Goal: Transaction & Acquisition: Obtain resource

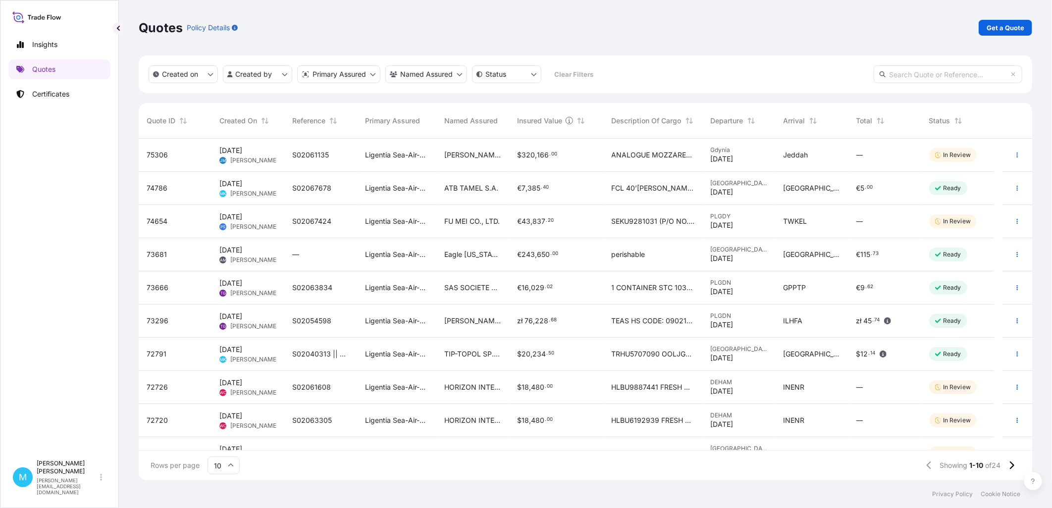
scroll to position [339, 885]
click at [1015, 22] on link "Get a Quote" at bounding box center [1004, 28] width 53 height 16
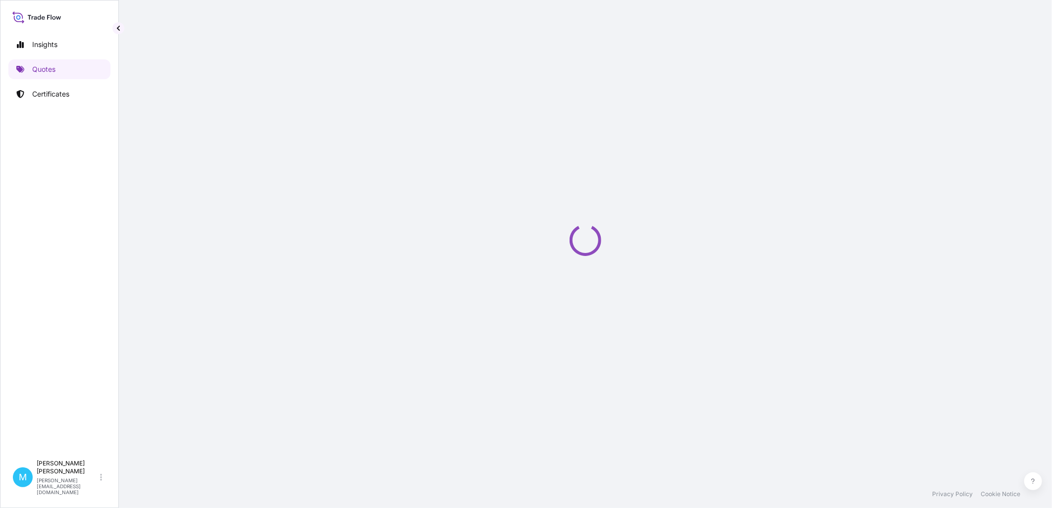
select select "Sea"
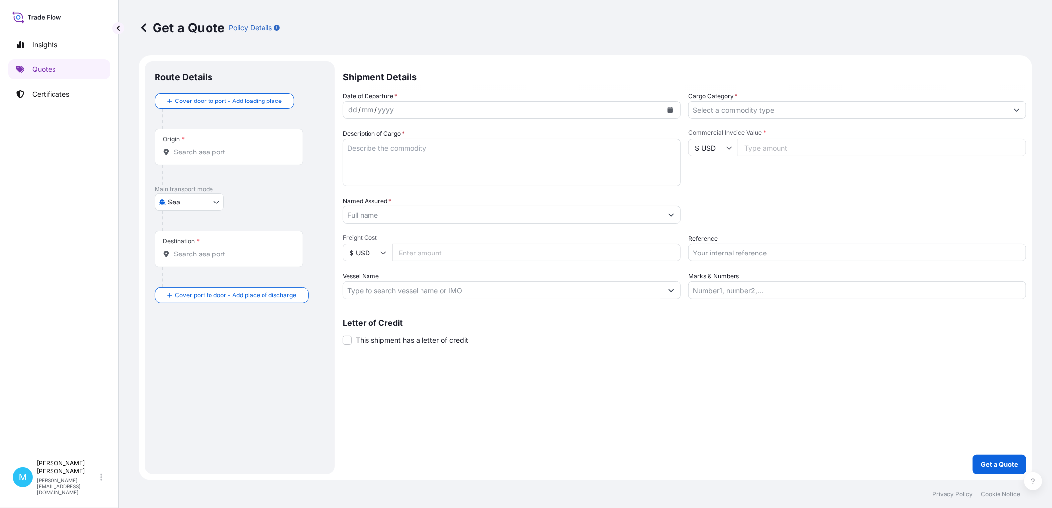
click at [214, 152] on input "Origin *" at bounding box center [232, 152] width 117 height 10
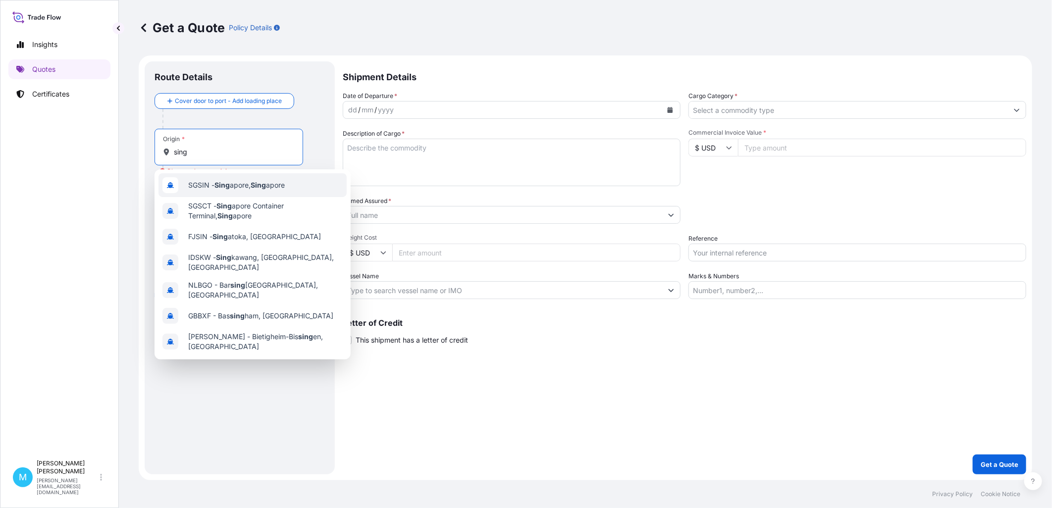
click at [253, 184] on span "SGSIN - Sing apore, Sing apore" at bounding box center [236, 185] width 97 height 10
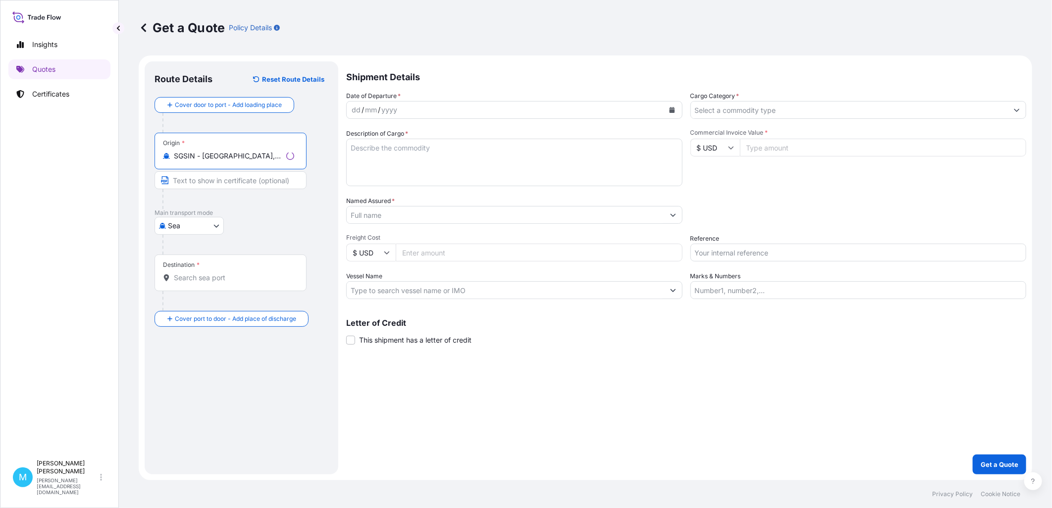
type input "SGSIN - [GEOGRAPHIC_DATA], [GEOGRAPHIC_DATA]"
click at [205, 281] on input "Destination *" at bounding box center [234, 278] width 120 height 10
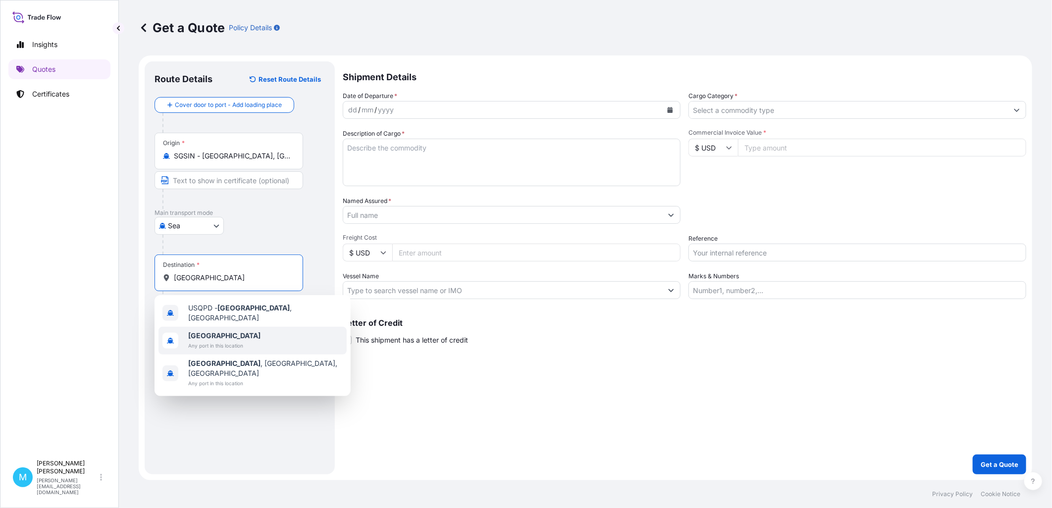
click at [210, 335] on b "[GEOGRAPHIC_DATA]" at bounding box center [224, 335] width 72 height 8
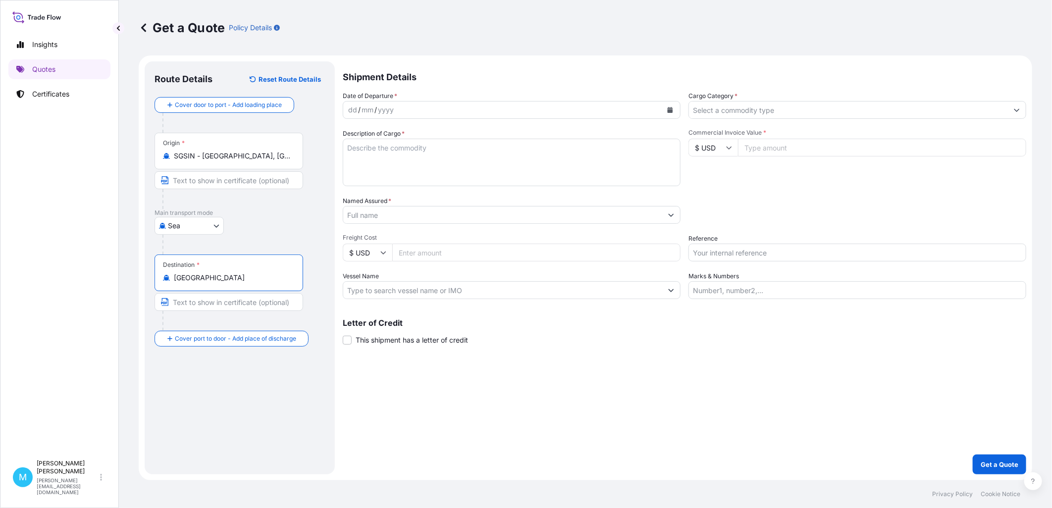
type input "[GEOGRAPHIC_DATA]"
click at [662, 106] on button "Calendar" at bounding box center [670, 110] width 16 height 16
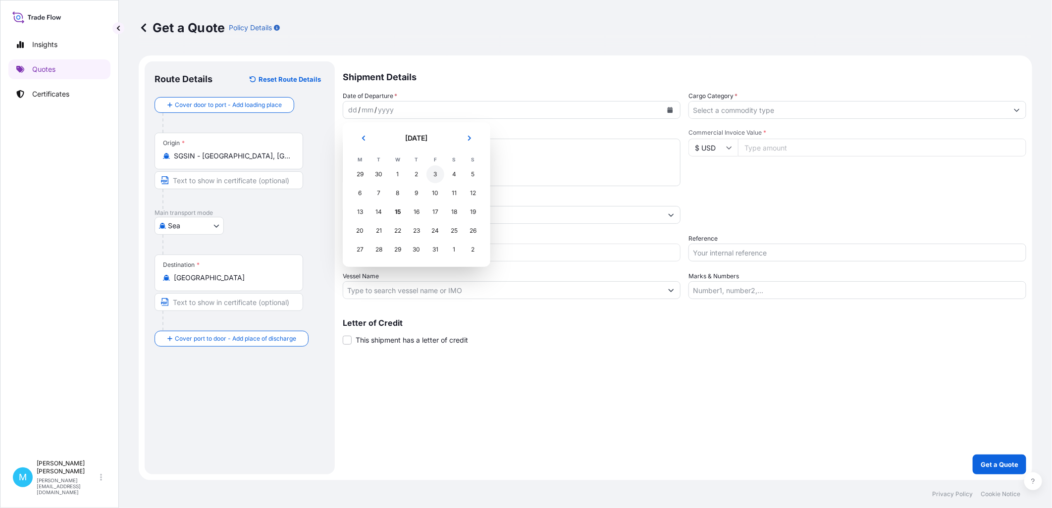
click at [441, 175] on div "3" at bounding box center [435, 174] width 18 height 18
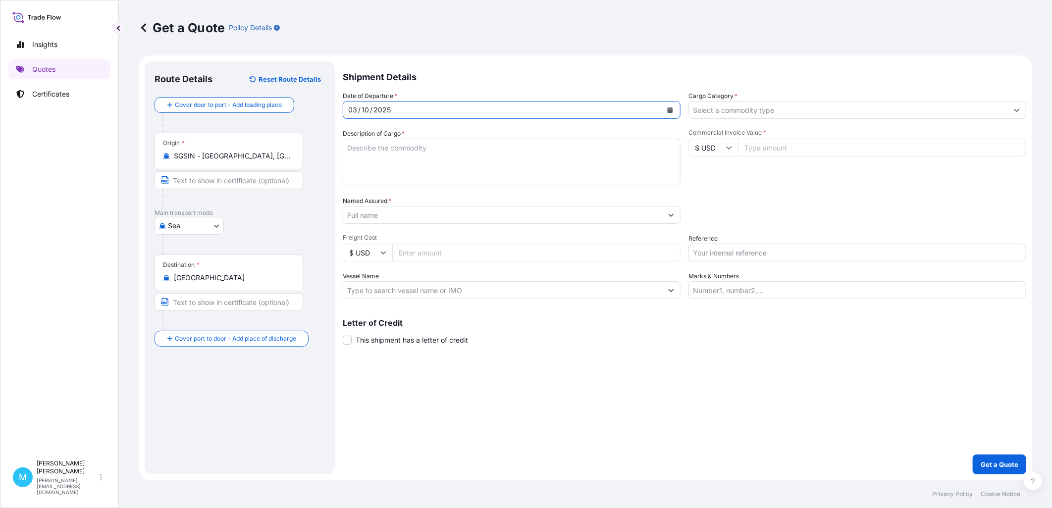
click at [395, 154] on textarea "Description of Cargo *" at bounding box center [512, 163] width 338 height 48
click at [408, 149] on textarea "Description of Cargo *" at bounding box center [512, 163] width 338 height 48
paste textarea "CMAU3927974"
drag, startPoint x: 440, startPoint y: 145, endPoint x: 239, endPoint y: 140, distance: 201.1
click at [240, 140] on form "Route Details Reset Route Details Cover door to port - Add loading place Place …" at bounding box center [585, 267] width 893 height 425
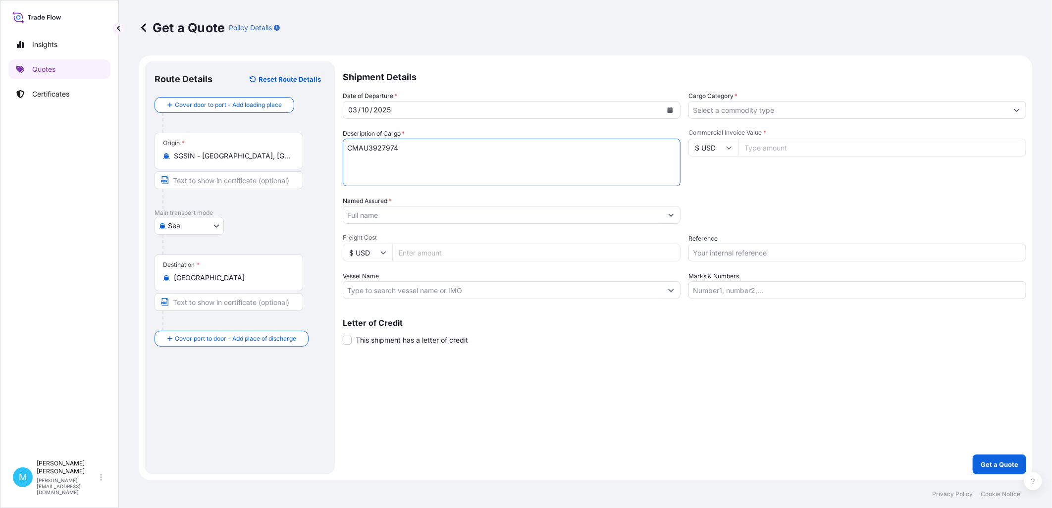
paste textarea "(40 HC)"
paste textarea "Seal:L9237741"
paste textarea "MBL No: CMDUSIJ0541280 Carrier Name: CMA CGM & ANL SINGAPOR 7 PACKAGE STC"
drag, startPoint x: 388, startPoint y: 155, endPoint x: 479, endPoint y: 144, distance: 91.8
click at [479, 144] on textarea "CMAU3927974 (40 HC) Seal:L9237741 MBL No: CMDUSIJ0541280 Carrier Name: CMA CGM …" at bounding box center [512, 163] width 338 height 48
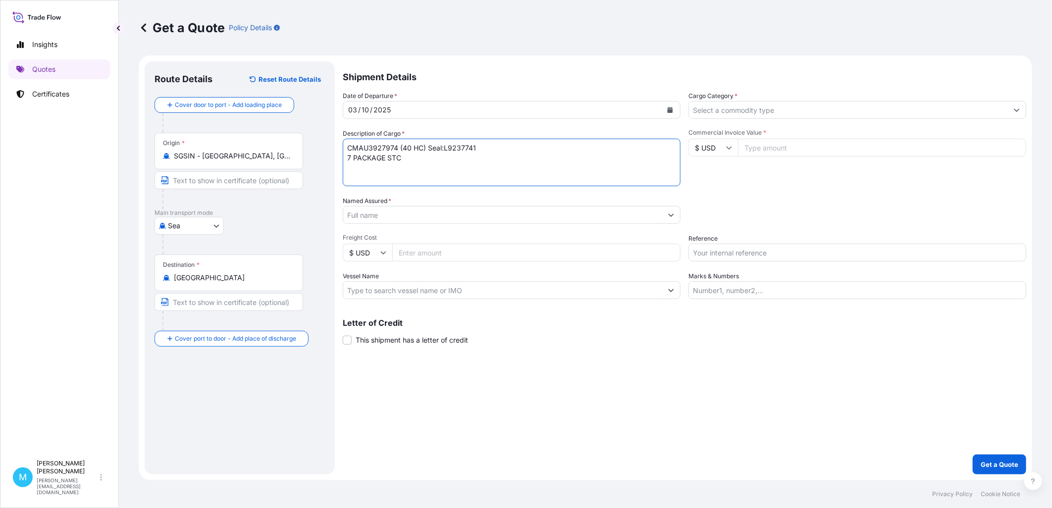
click at [344, 159] on textarea "CMAU3927974 (40 HC) Seal:L9237741 7 PACKAGE STC" at bounding box center [512, 163] width 338 height 48
drag, startPoint x: 537, startPoint y: 147, endPoint x: 497, endPoint y: 147, distance: 40.6
click at [497, 147] on textarea "CMAU3927974 (40 HC) Seal:L9237741 7 PACKAGE STC" at bounding box center [512, 163] width 338 height 48
paste textarea "4,146.00 kgs 8.685 cbm"
drag, startPoint x: 536, startPoint y: 148, endPoint x: 547, endPoint y: 156, distance: 14.1
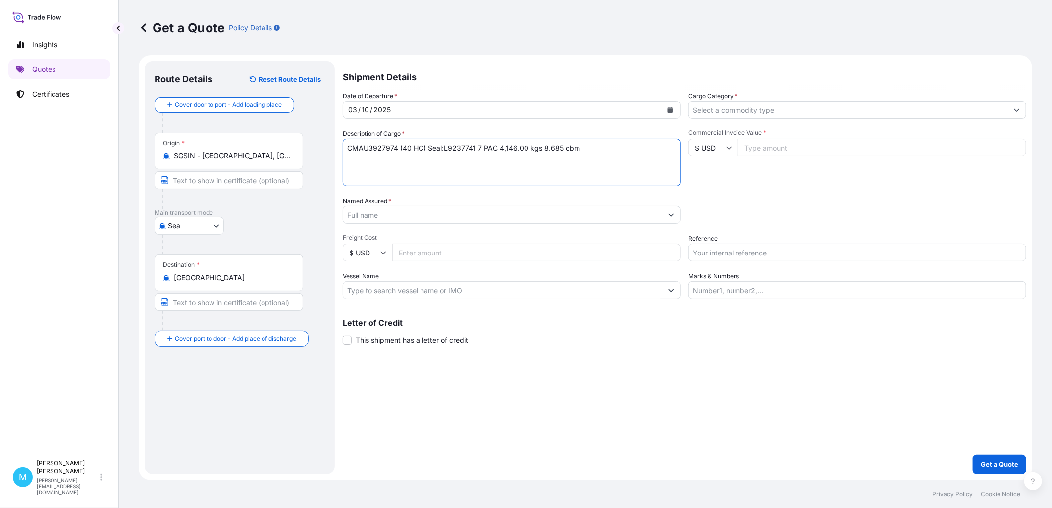
click at [537, 149] on textarea "CMAU3927974 (40 HC) Seal:L9237741 7 PAC 4,146.00 kgs 8.685 cbm" at bounding box center [512, 163] width 338 height 48
click at [585, 148] on textarea "CMAU3927974 (40 HC) Seal:L9237741 7 PAC 4,146.00 KG 8.685 cbm" at bounding box center [512, 163] width 338 height 48
paste textarea "STAINLESS STEEL BUTT WELDING FITTIN"
type textarea "CMAU3927974 (40 HC) Seal:L9237741 7 PAC 4,146.00 KG 8.685 CBM || STAINLESS STEE…"
click at [407, 216] on input "Named Assured *" at bounding box center [502, 215] width 319 height 18
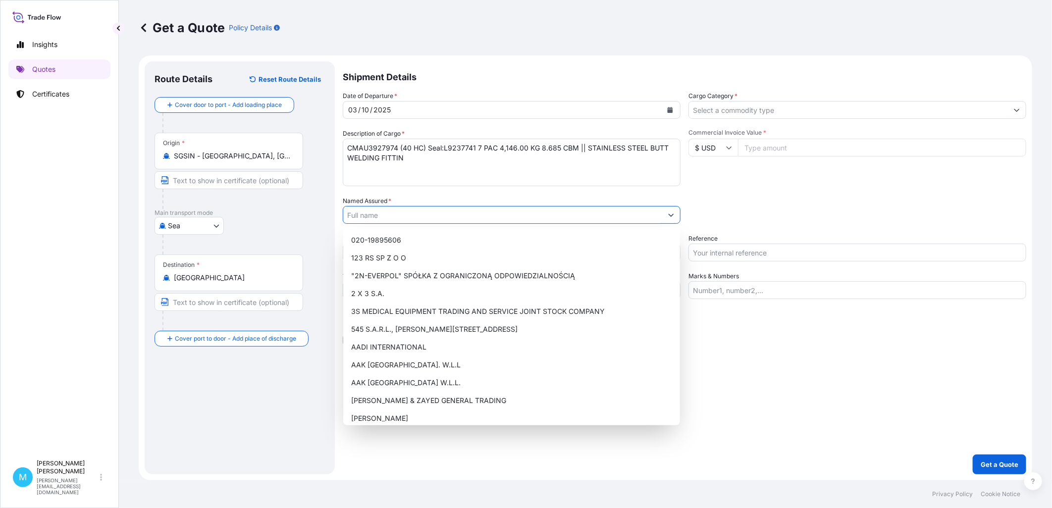
paste input "MITHRIL"
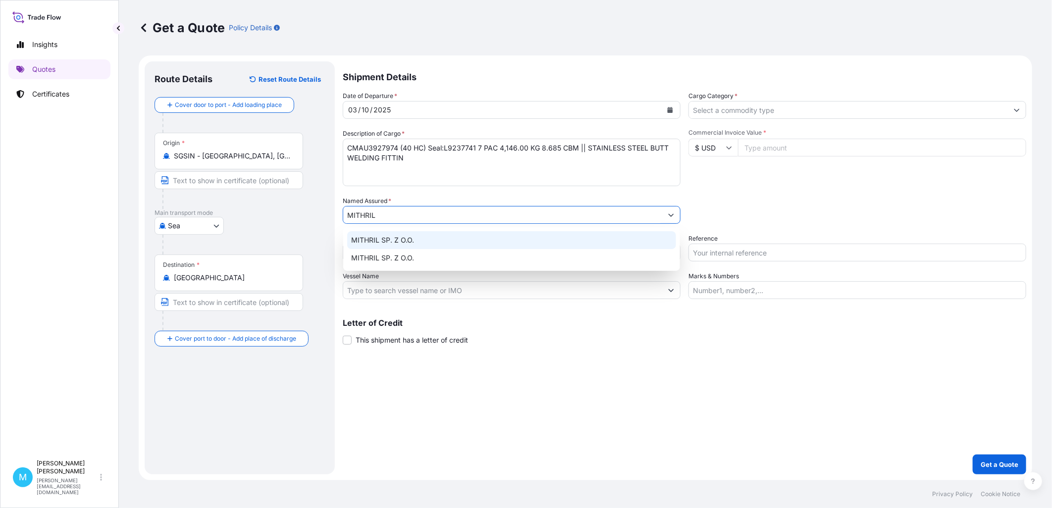
click at [405, 239] on span "MITHRIL SP. Z O.O." at bounding box center [382, 240] width 63 height 10
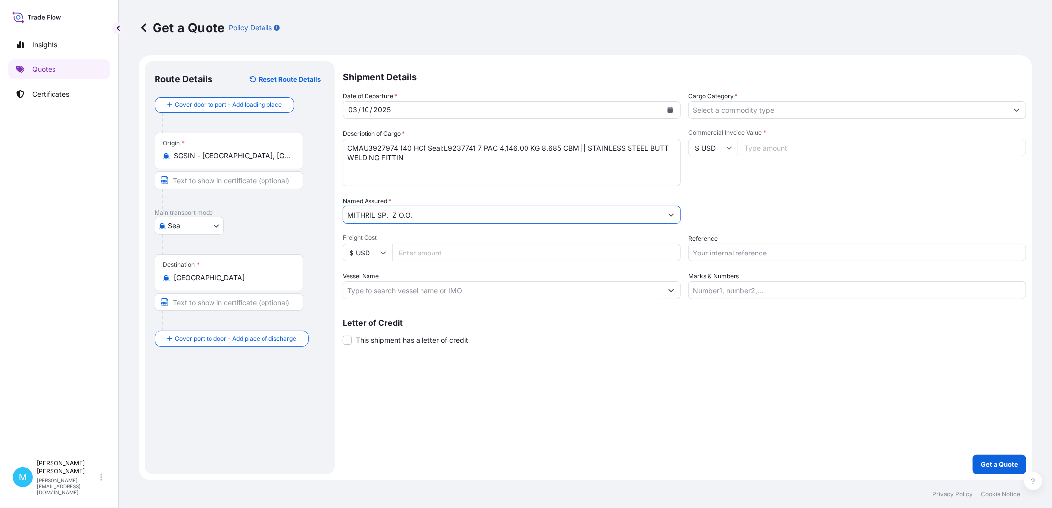
type input "MITHRIL SP. Z O.O."
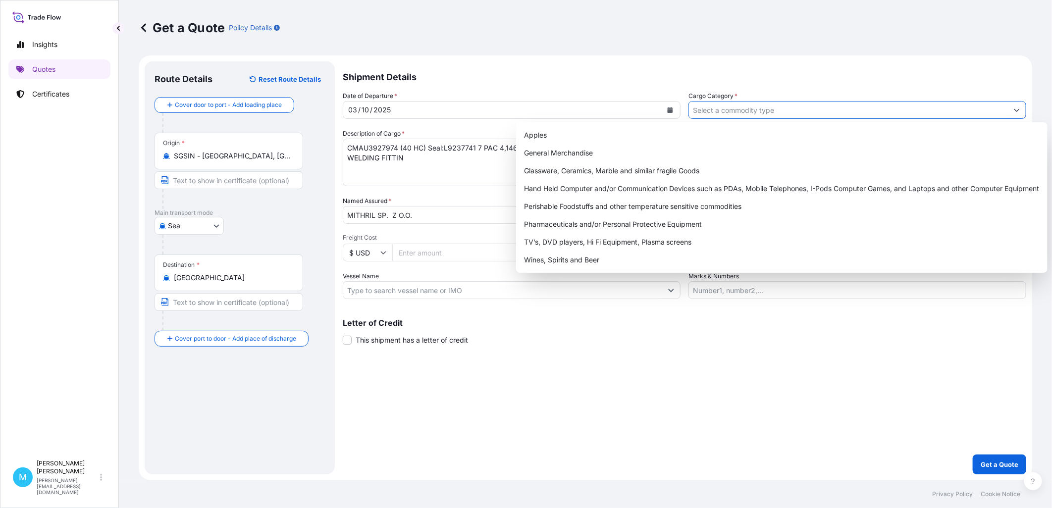
click at [721, 102] on input "Cargo Category *" at bounding box center [848, 110] width 319 height 18
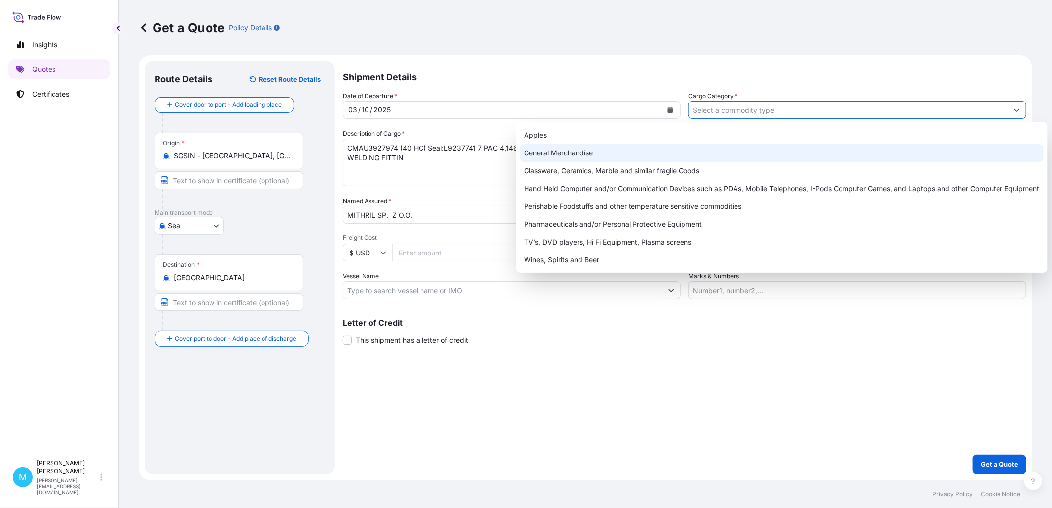
click at [548, 155] on div "General Merchandise" at bounding box center [781, 153] width 523 height 18
type input "General Merchandise"
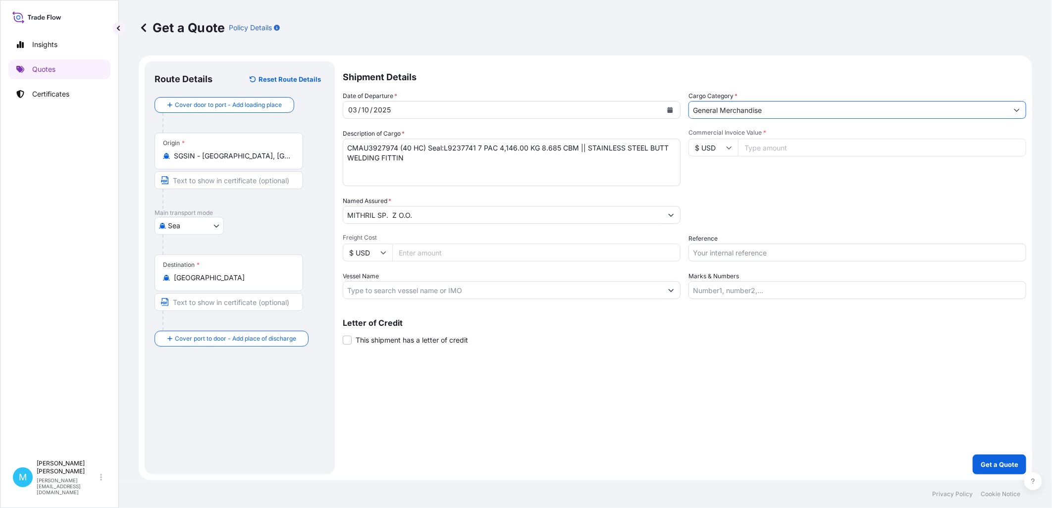
click at [773, 152] on input "Commercial Invoice Value *" at bounding box center [882, 148] width 288 height 18
click at [759, 151] on input "Commercial Invoice Value *" at bounding box center [882, 148] width 288 height 18
paste input "34233.06"
type input "34233.06"
click at [715, 252] on input "Reference" at bounding box center [857, 253] width 338 height 18
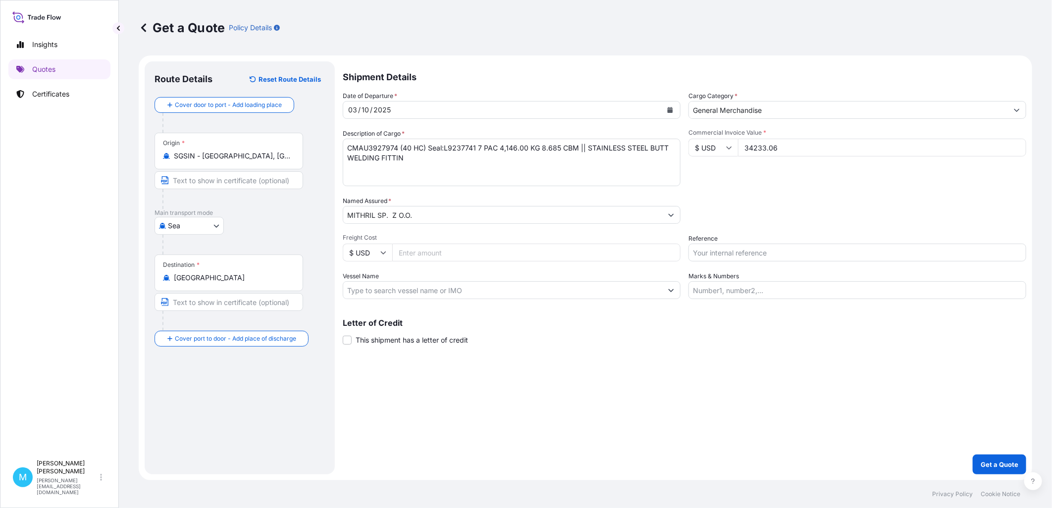
click at [718, 251] on input "Reference" at bounding box center [857, 253] width 338 height 18
paste input "S02070767"
click at [760, 254] on input "S02070767" at bounding box center [857, 253] width 338 height 18
paste input "LCL16683"
type input "S02070767 || LCL16683"
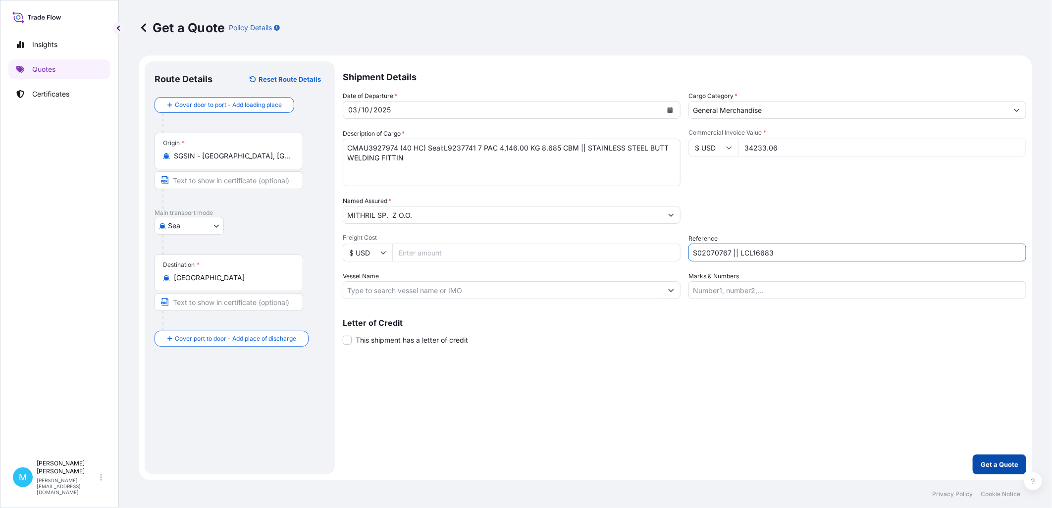
click at [1002, 457] on button "Get a Quote" at bounding box center [998, 465] width 53 height 20
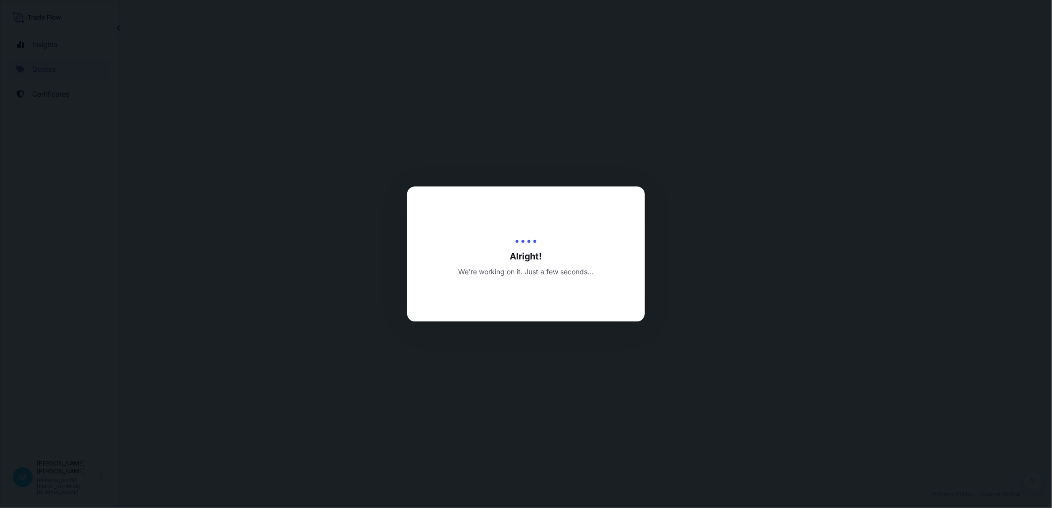
select select "Sea"
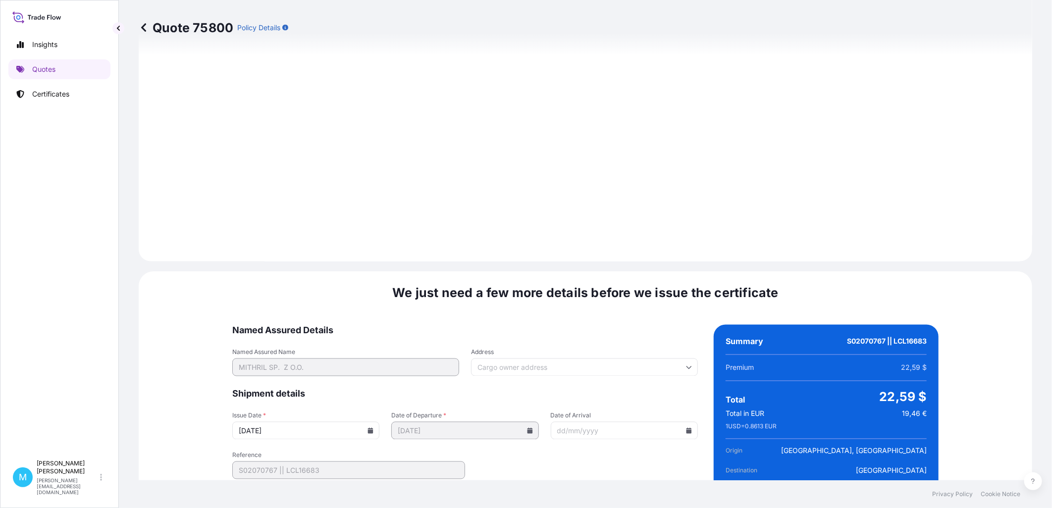
scroll to position [1003, 0]
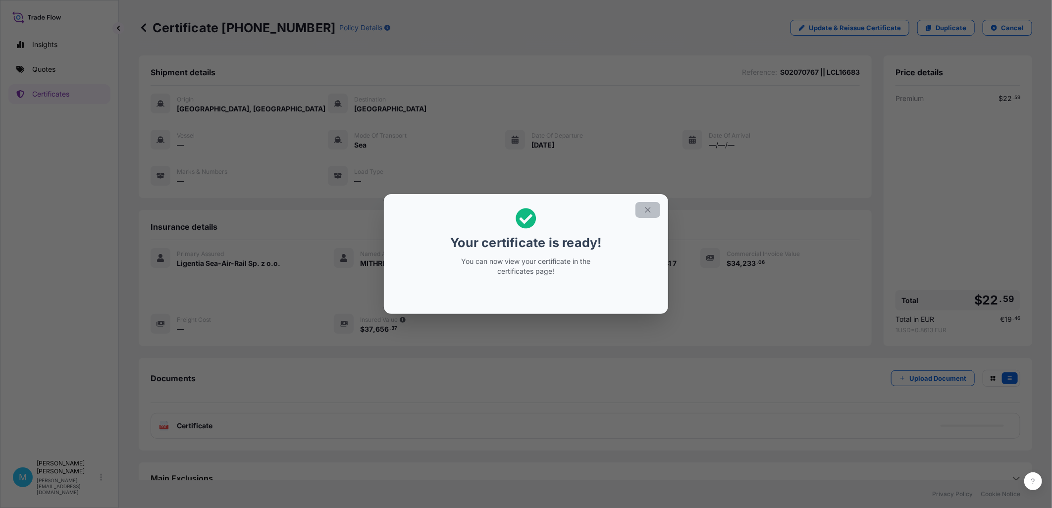
click at [647, 209] on icon "button" at bounding box center [647, 209] width 5 height 5
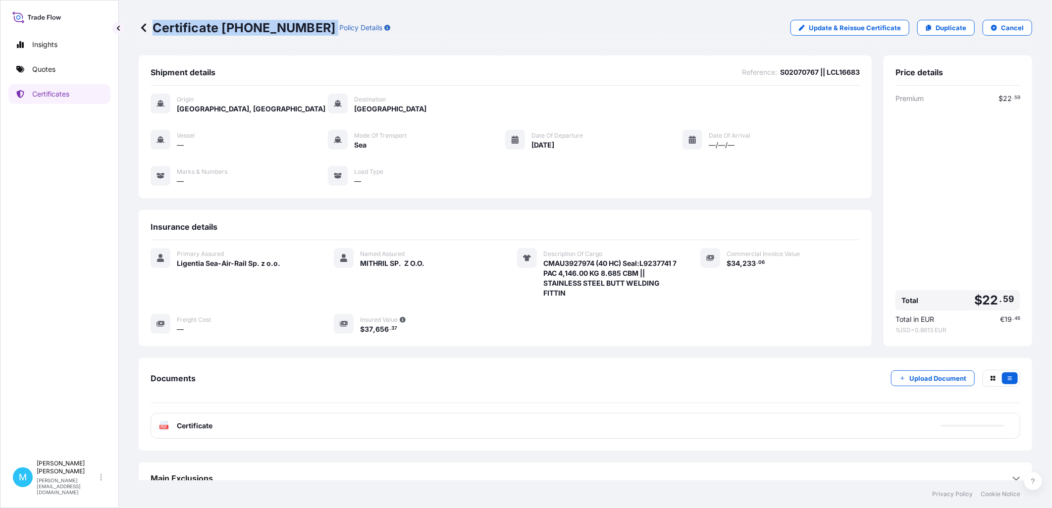
drag, startPoint x: 309, startPoint y: 26, endPoint x: 154, endPoint y: 30, distance: 155.5
click at [154, 30] on div "Certificate [PHONE_NUMBER] Policy Details" at bounding box center [265, 28] width 252 height 16
copy p "Certificate [PHONE_NUMBER]"
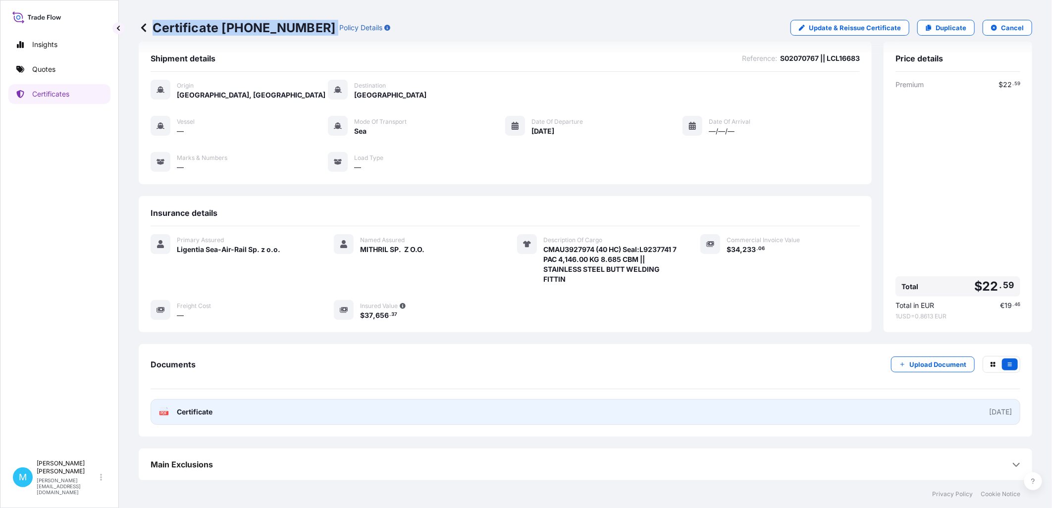
click at [489, 411] on link "PDF Certificate [DATE]" at bounding box center [585, 412] width 869 height 26
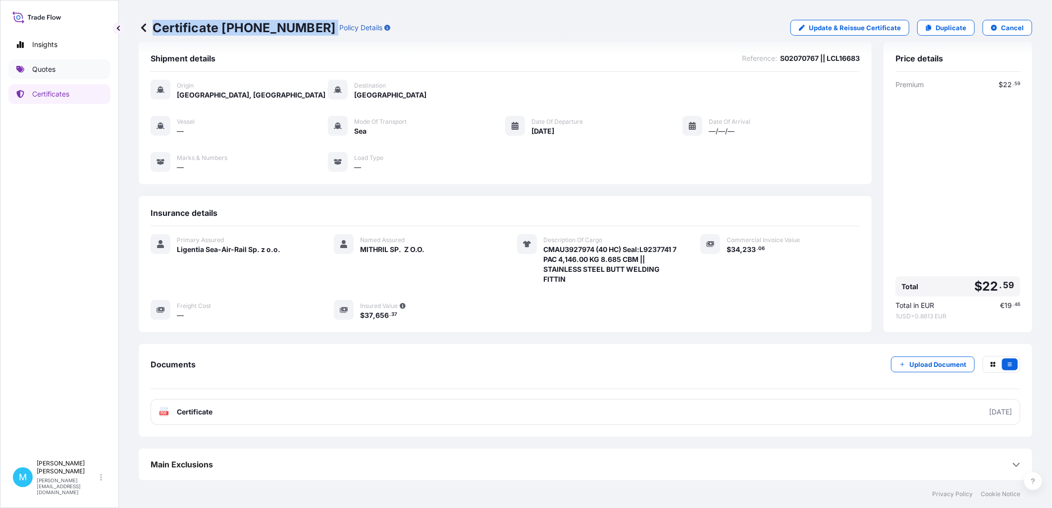
click at [71, 66] on link "Quotes" at bounding box center [59, 69] width 102 height 20
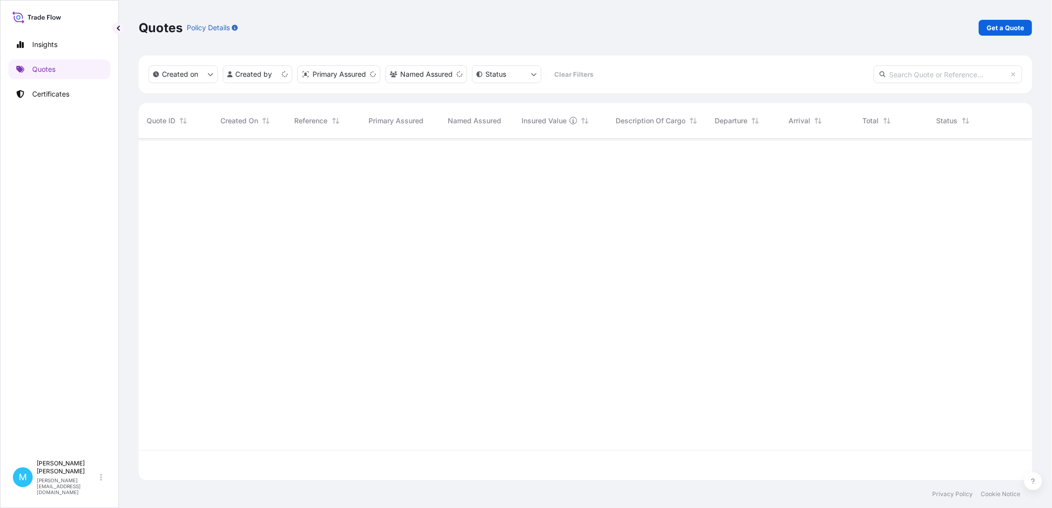
scroll to position [339, 885]
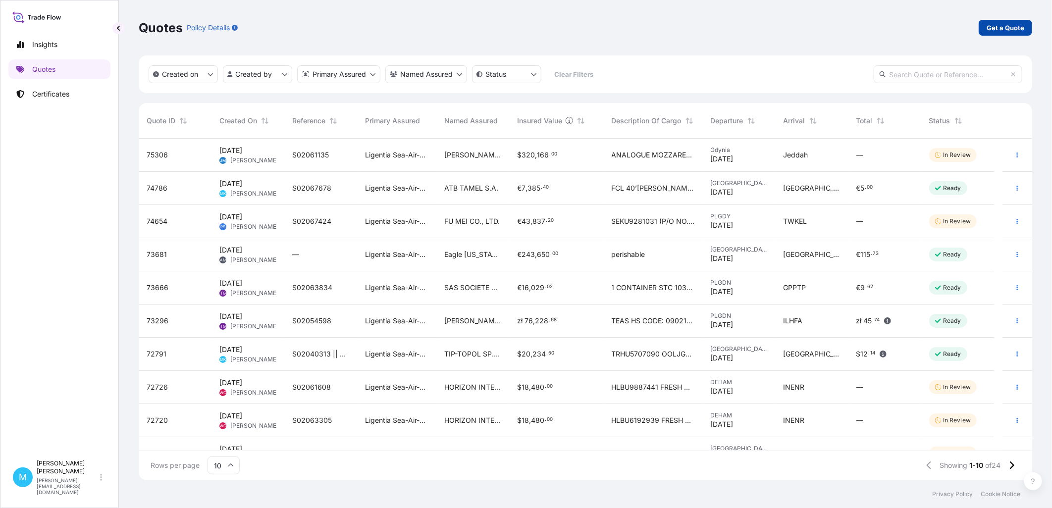
click at [1006, 23] on p "Get a Quote" at bounding box center [1005, 28] width 38 height 10
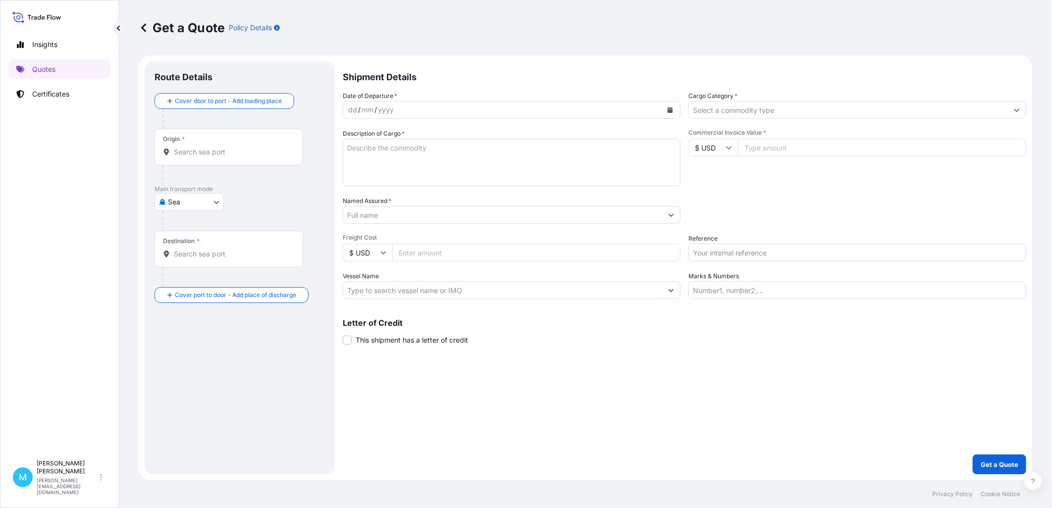
click at [215, 205] on body "Insights Quotes Certificates M [PERSON_NAME] [PERSON_NAME][EMAIL_ADDRESS][DOMAI…" at bounding box center [526, 254] width 1052 height 508
click at [195, 245] on div "Road" at bounding box center [188, 246] width 61 height 18
select select "Road"
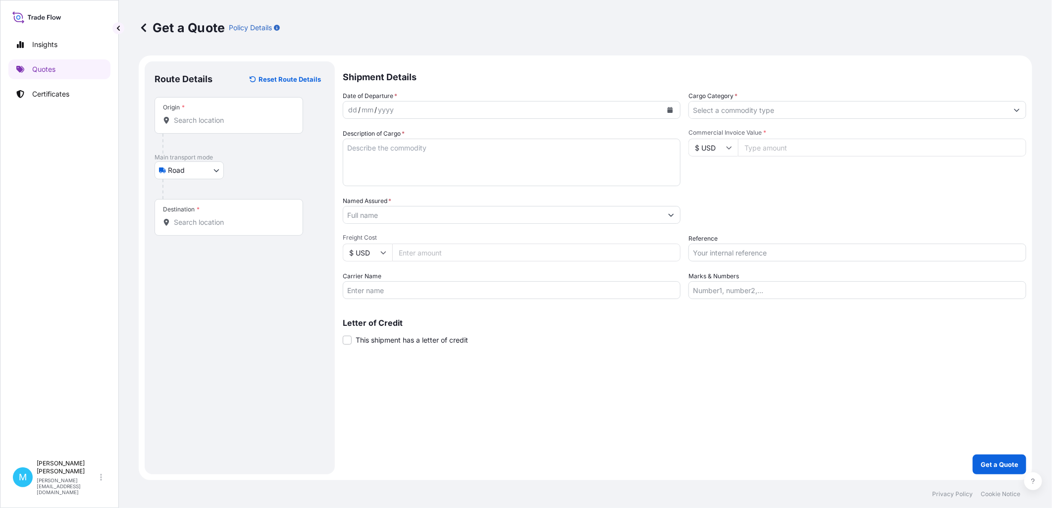
click at [210, 126] on div "Origin *" at bounding box center [228, 115] width 149 height 37
click at [210, 125] on input "Origin *" at bounding box center [232, 120] width 117 height 10
click at [218, 116] on input "Origin *" at bounding box center [232, 120] width 117 height 10
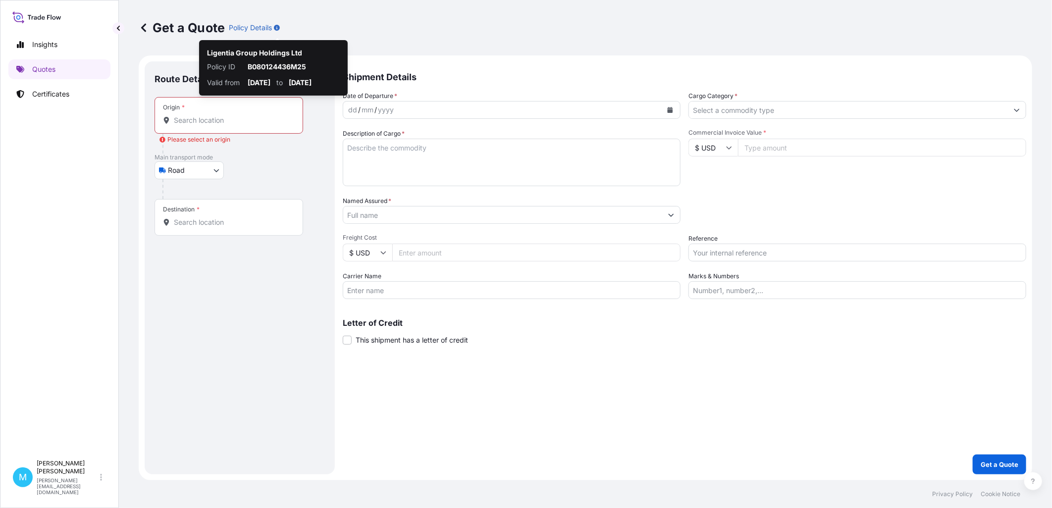
click at [190, 123] on input "Origin * Please select an origin" at bounding box center [232, 120] width 117 height 10
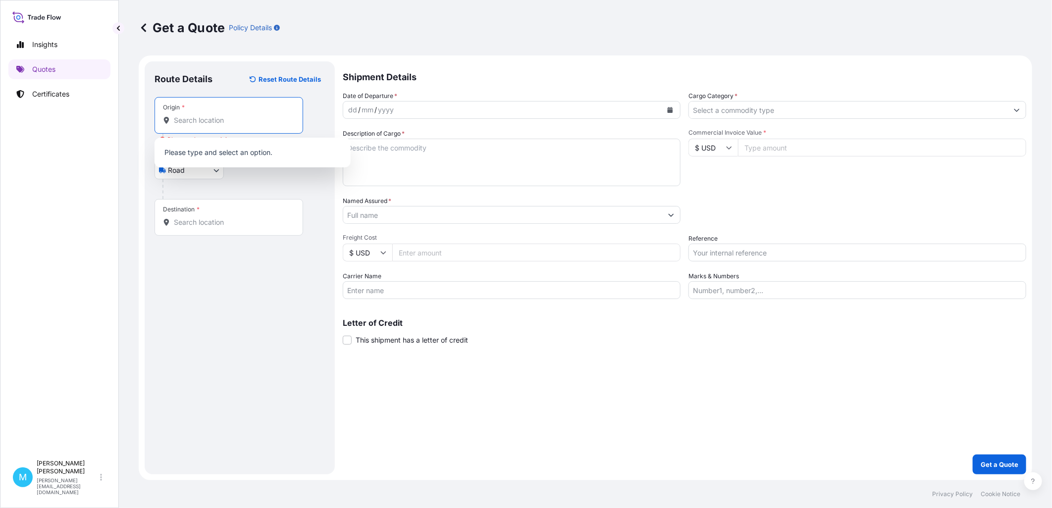
paste input "Yiyuan"
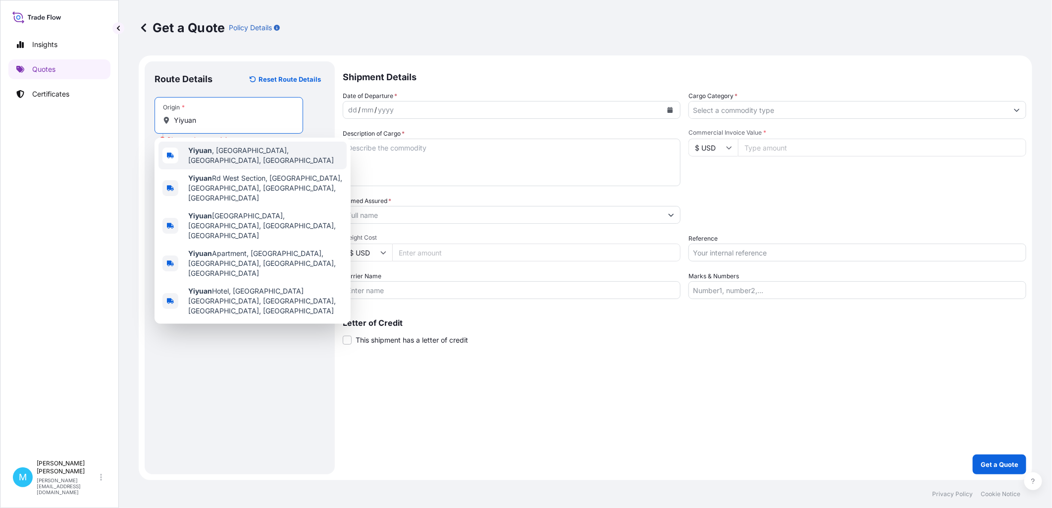
type input "Yiyuan"
drag, startPoint x: 208, startPoint y: 119, endPoint x: 100, endPoint y: 119, distance: 108.9
click at [101, 119] on div "Insights Quotes Certificates M [PERSON_NAME] [PERSON_NAME][EMAIL_ADDRESS][DOMAI…" at bounding box center [526, 254] width 1052 height 508
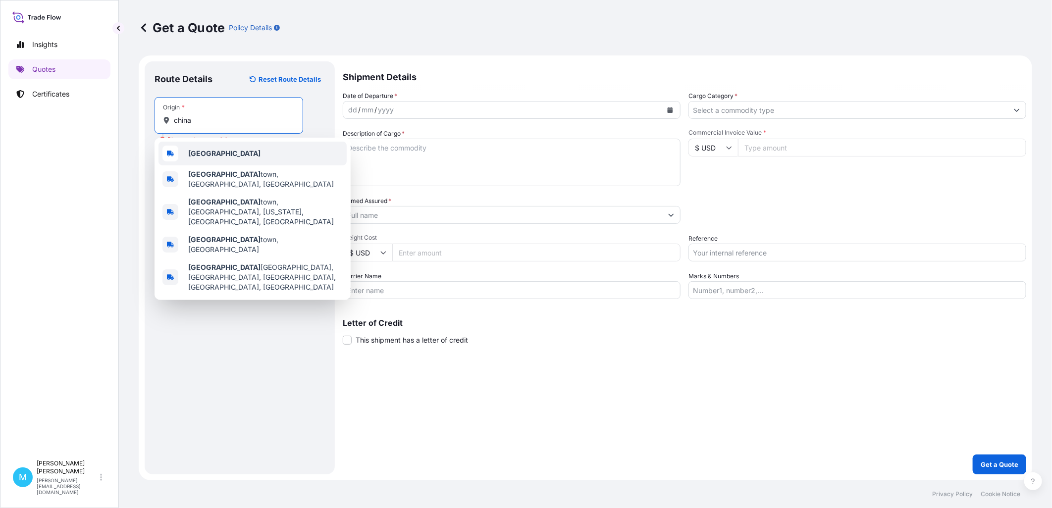
click at [270, 157] on div "[GEOGRAPHIC_DATA]" at bounding box center [252, 154] width 188 height 24
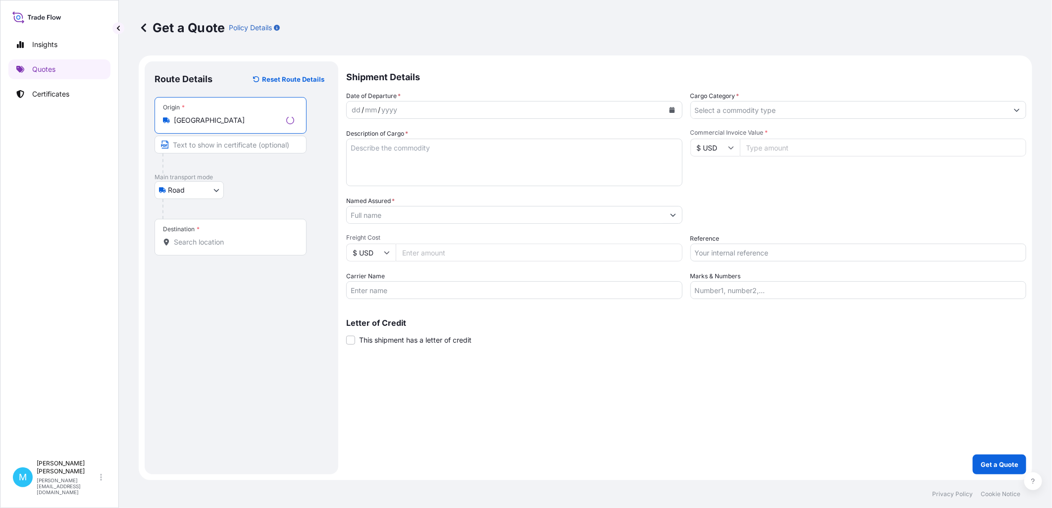
type input "[GEOGRAPHIC_DATA]"
click at [220, 244] on input "Destination *" at bounding box center [234, 242] width 120 height 10
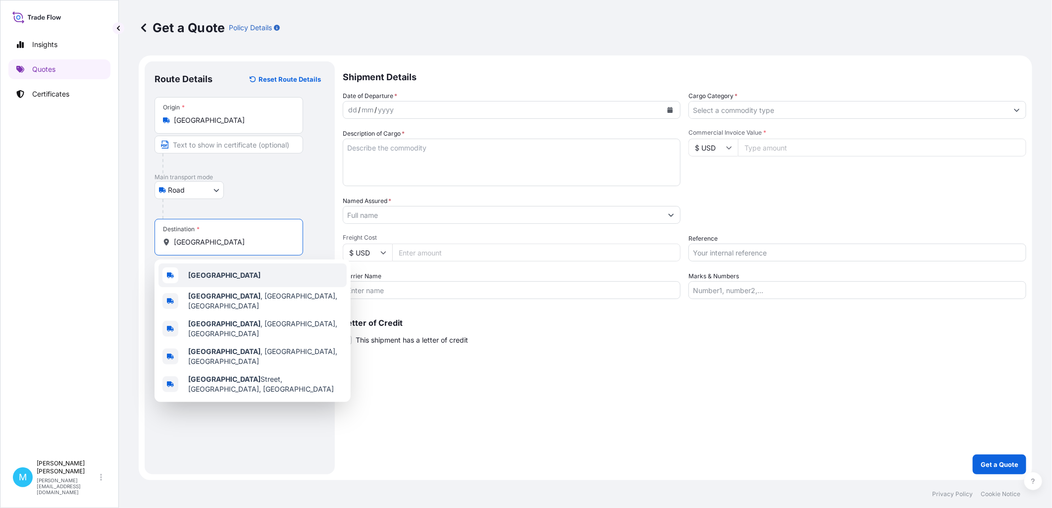
click at [225, 271] on div "[GEOGRAPHIC_DATA]" at bounding box center [252, 275] width 188 height 24
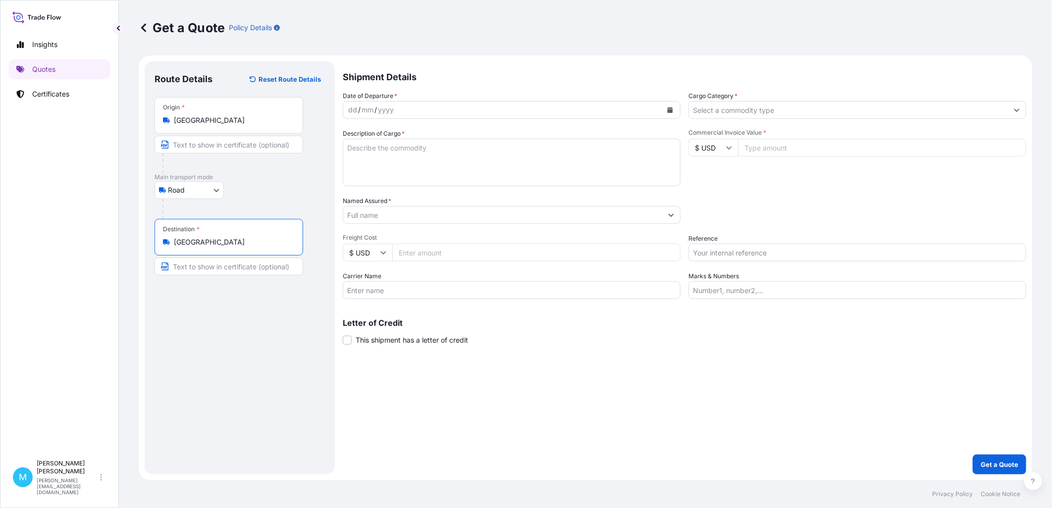
type input "[GEOGRAPHIC_DATA]"
click at [669, 110] on icon "Calendar" at bounding box center [669, 110] width 5 height 6
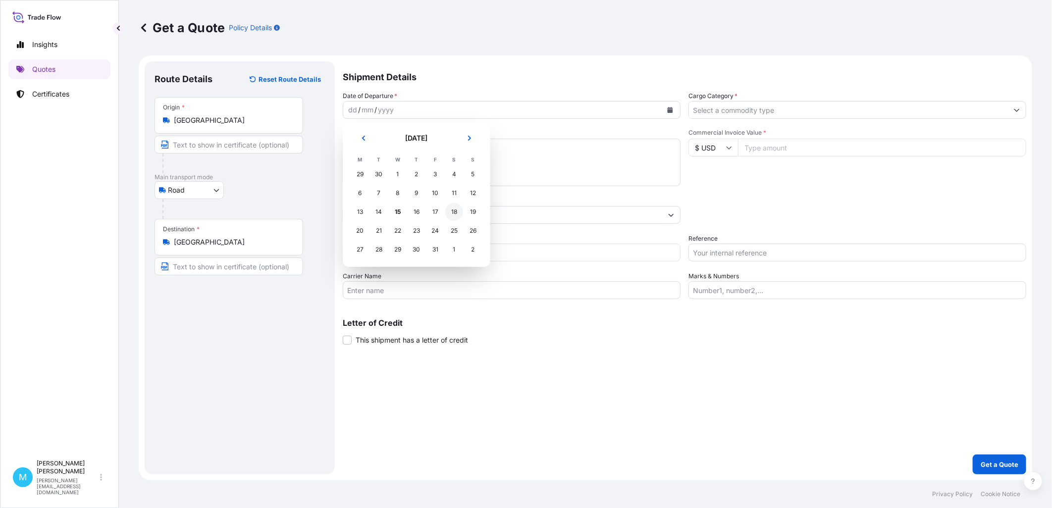
click at [451, 209] on div "18" at bounding box center [454, 212] width 18 height 18
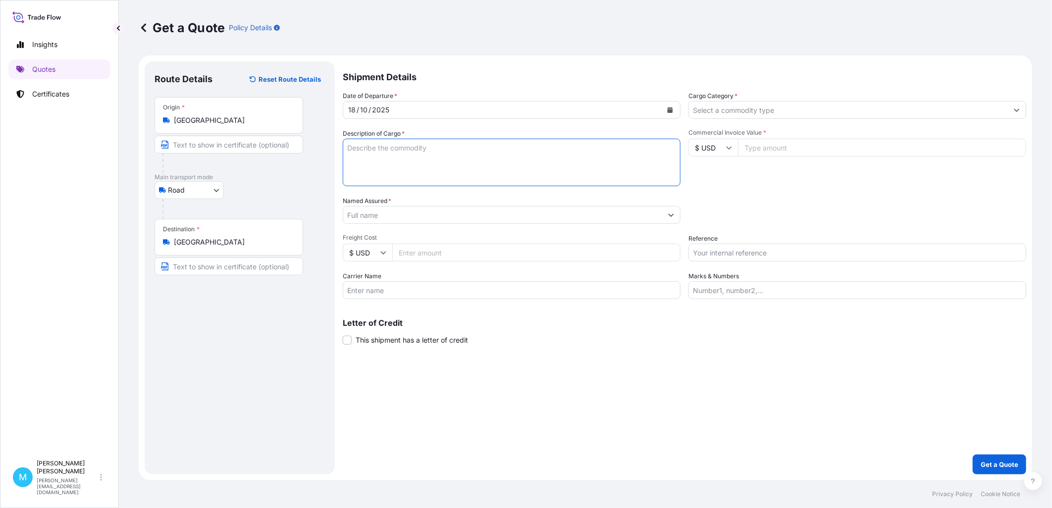
click at [416, 153] on textarea "Description of Cargo *" at bounding box center [512, 163] width 338 height 48
click at [387, 152] on textarea "Description of Cargo *" at bounding box center [512, 163] width 338 height 48
paste textarea "Rail FTL + FCL 40’HC EXW Yiyuan ([GEOGRAPHIC_DATA],[GEOGRAPHIC_DATA], [GEOGRAPH…"
click at [349, 176] on textarea "Rail FTL + FCL 40’HC EXW Yiyuan ([GEOGRAPHIC_DATA],[GEOGRAPHIC_DATA], [GEOGRAPH…" at bounding box center [512, 163] width 338 height 48
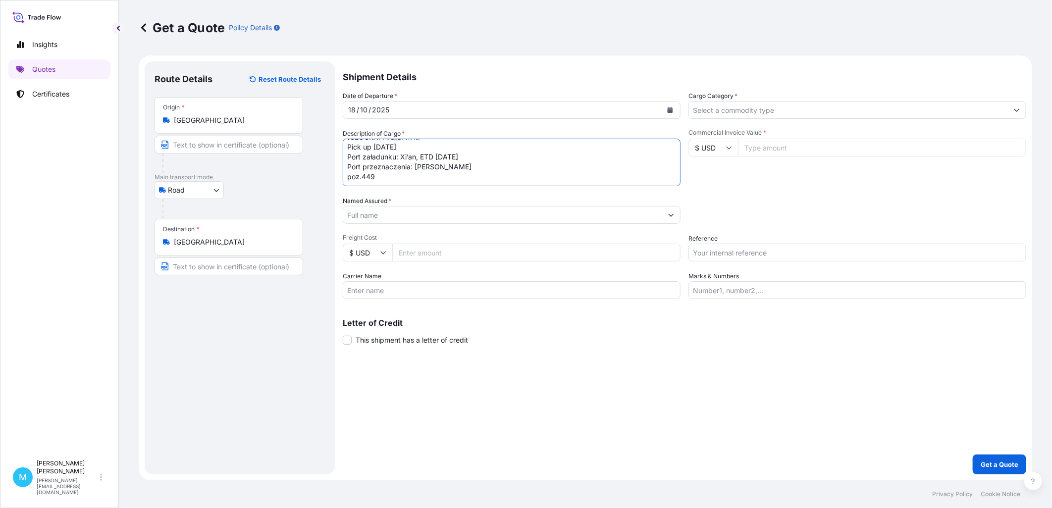
paste textarea "Towar: odlewy żeliwne do silników elektrycznych"
type textarea "Rail FTL + FCL 40’HC EXW Yiyuan ([GEOGRAPHIC_DATA],[GEOGRAPHIC_DATA], [GEOGRAPH…"
click at [745, 254] on input "Reference" at bounding box center [857, 253] width 338 height 18
paste input "[DOMAIN_NAME]. 449"
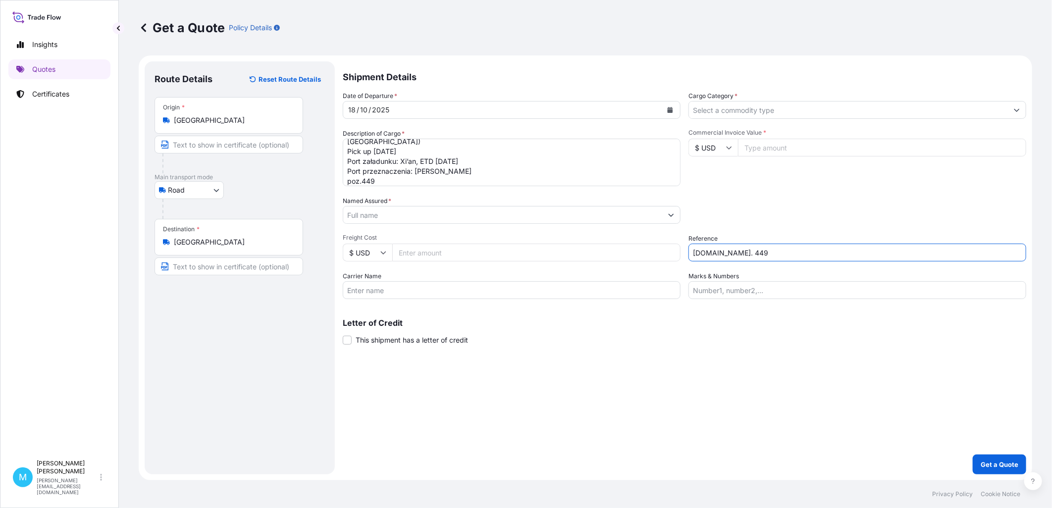
scroll to position [41, 0]
type input "[DOMAIN_NAME]. 449"
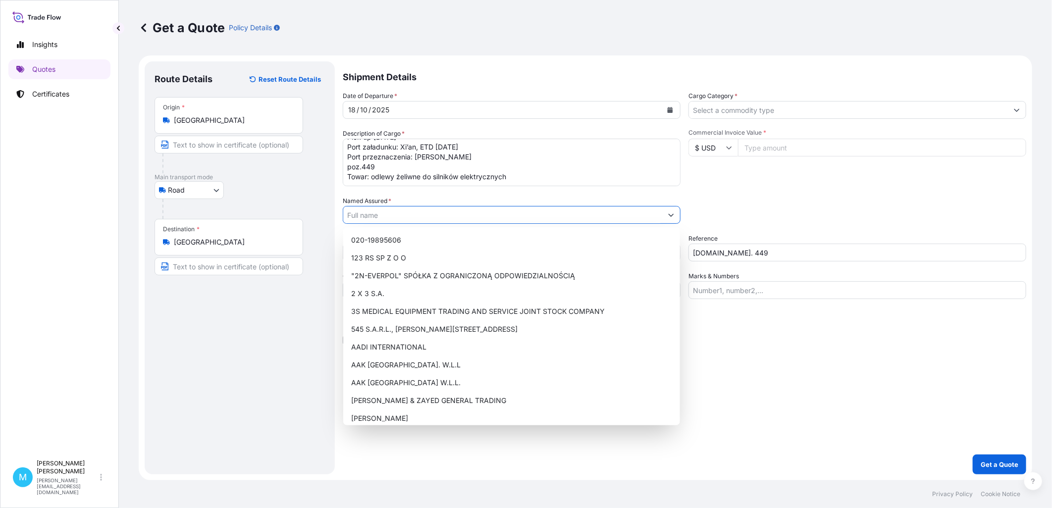
click at [421, 214] on input "Named Assured *" at bounding box center [502, 215] width 319 height 18
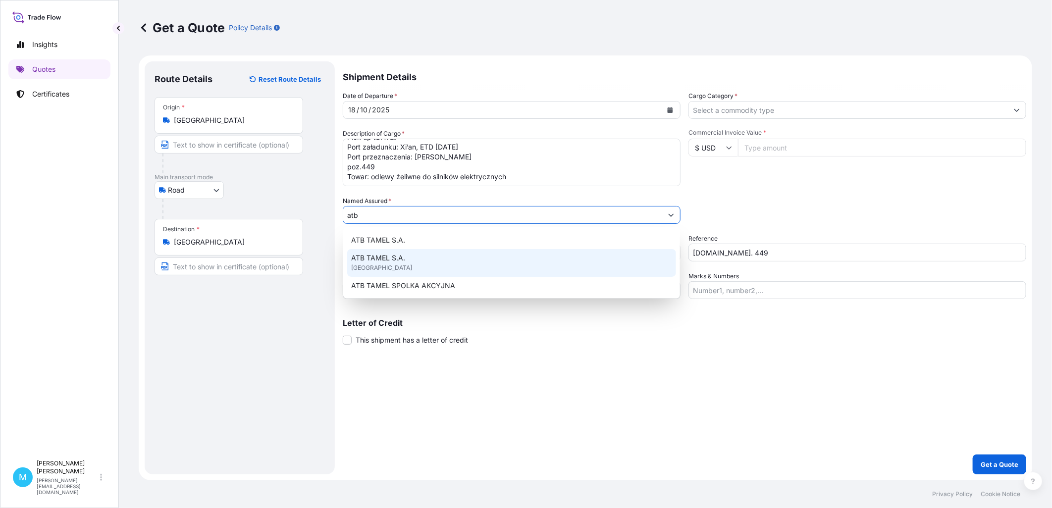
click at [403, 254] on span "ATB TAMEL S.A." at bounding box center [378, 258] width 54 height 10
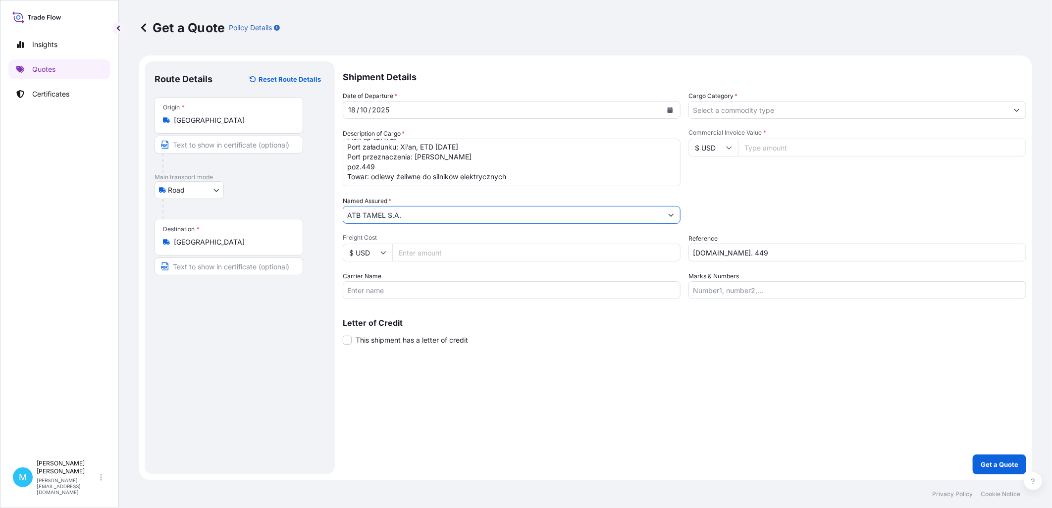
type input "ATB TAMEL S.A."
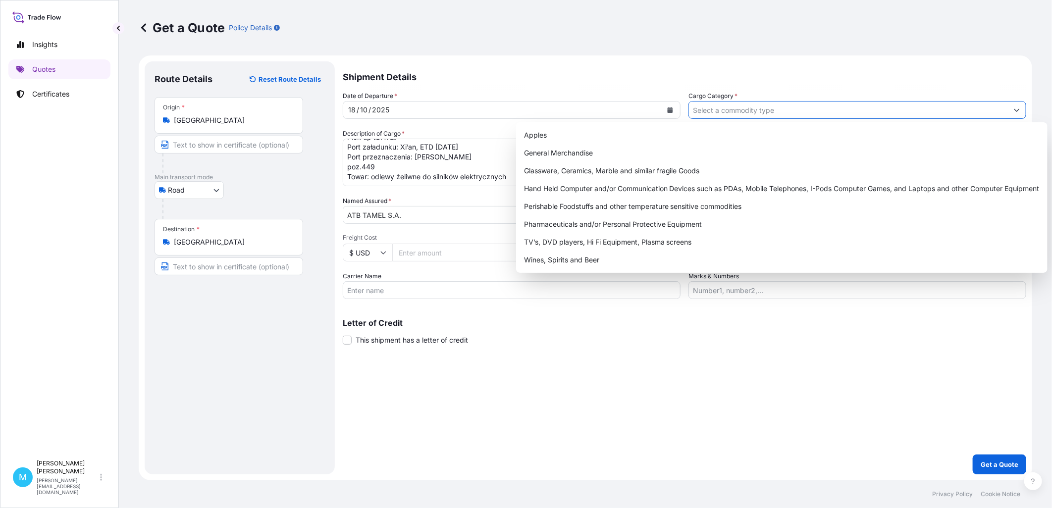
click at [758, 108] on input "Cargo Category *" at bounding box center [848, 110] width 319 height 18
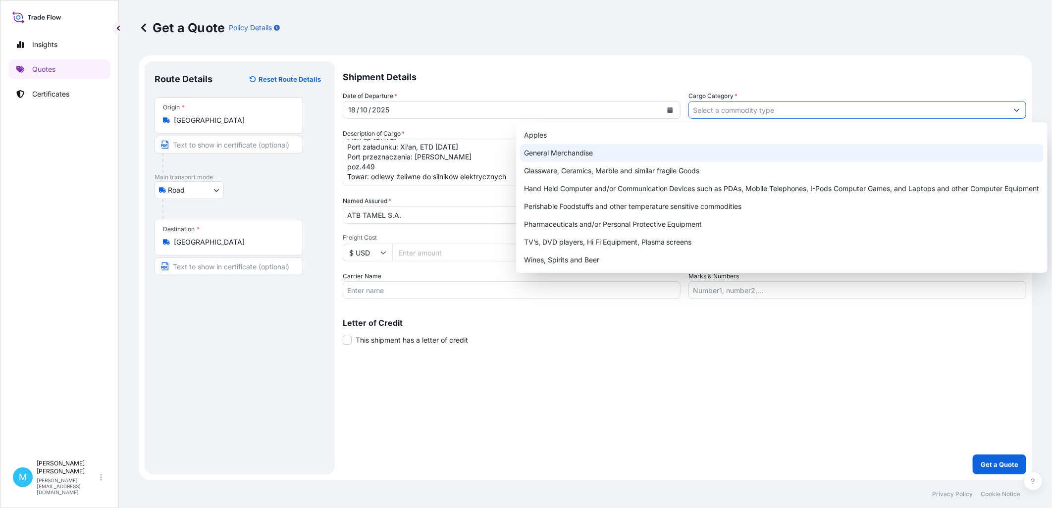
click at [586, 152] on div "General Merchandise" at bounding box center [781, 153] width 523 height 18
type input "General Merchandise"
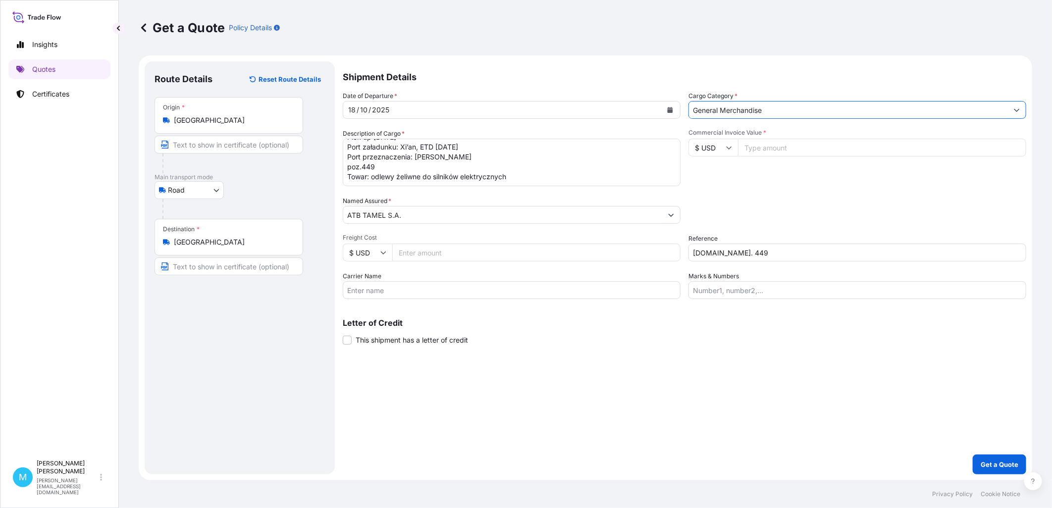
click at [767, 149] on input "Commercial Invoice Value *" at bounding box center [882, 148] width 288 height 18
click at [733, 147] on input "$ USD" at bounding box center [713, 148] width 50 height 18
click at [714, 176] on div "€ EUR" at bounding box center [713, 174] width 42 height 19
type input "€ EUR"
click at [784, 146] on input "Commercial Invoice Value *" at bounding box center [882, 148] width 288 height 18
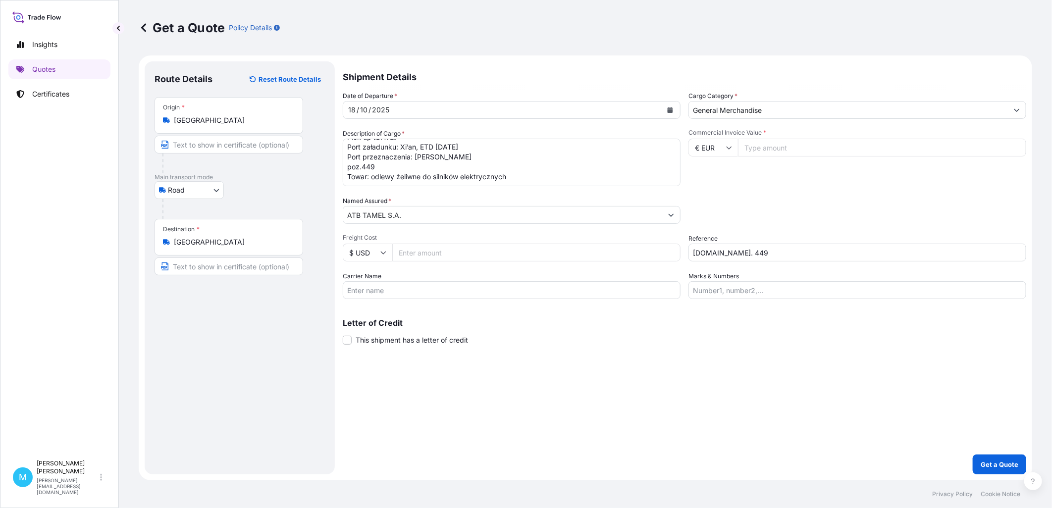
paste input "19294.40"
type input "19294.40"
click at [741, 256] on input "[DOMAIN_NAME]. 449" at bounding box center [857, 253] width 338 height 18
click at [1009, 463] on p "Get a Quote" at bounding box center [999, 464] width 38 height 10
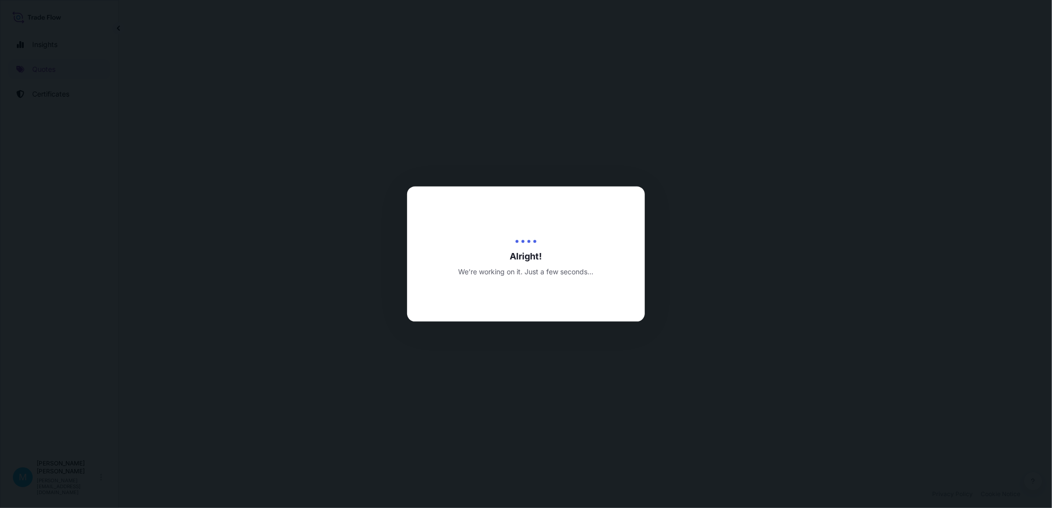
select select "Road"
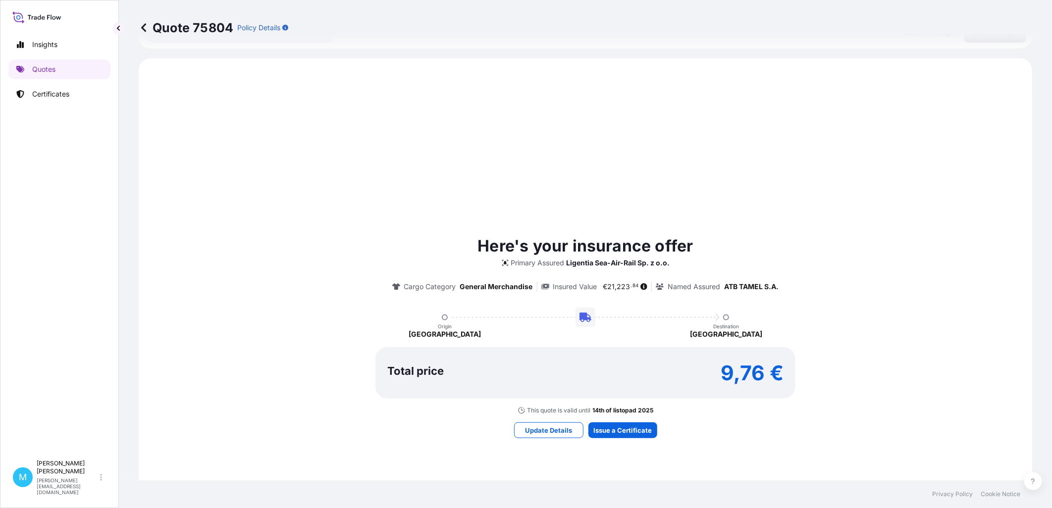
scroll to position [339, 0]
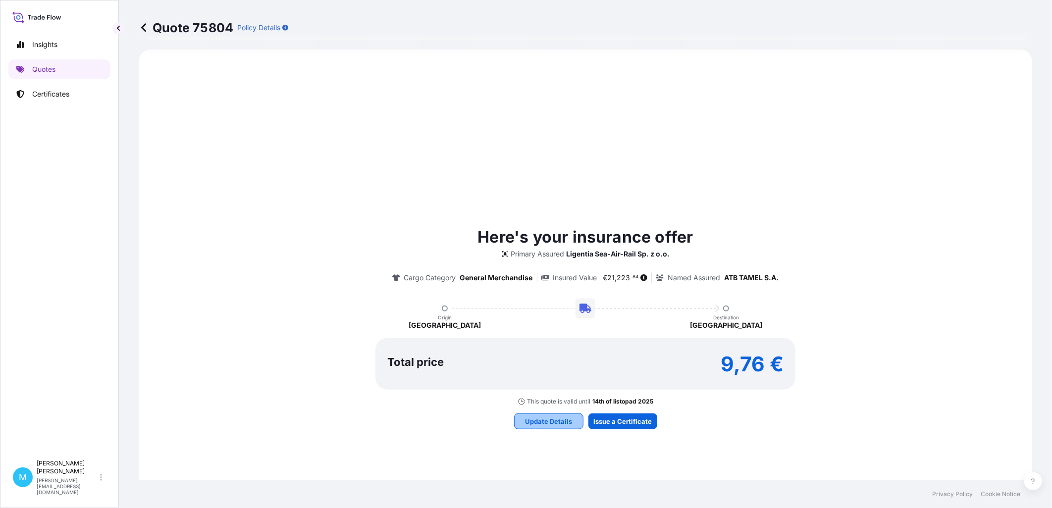
click at [532, 427] on button "Update Details" at bounding box center [548, 421] width 69 height 16
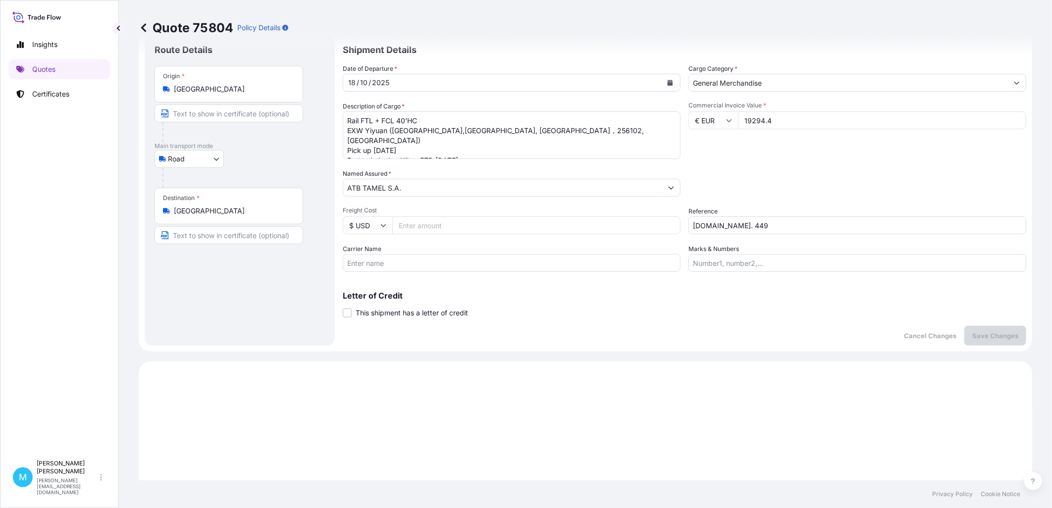
scroll to position [16, 0]
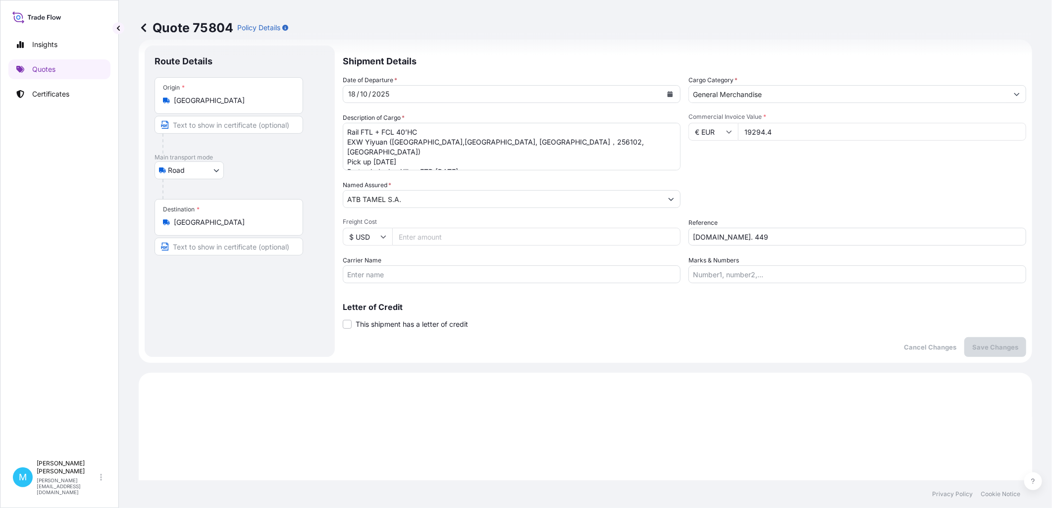
click at [216, 171] on body "Insights Quotes Certificates M [PERSON_NAME] [PERSON_NAME][EMAIL_ADDRESS][DOMAI…" at bounding box center [526, 254] width 1052 height 508
click at [187, 214] on span "Road" at bounding box center [181, 213] width 17 height 10
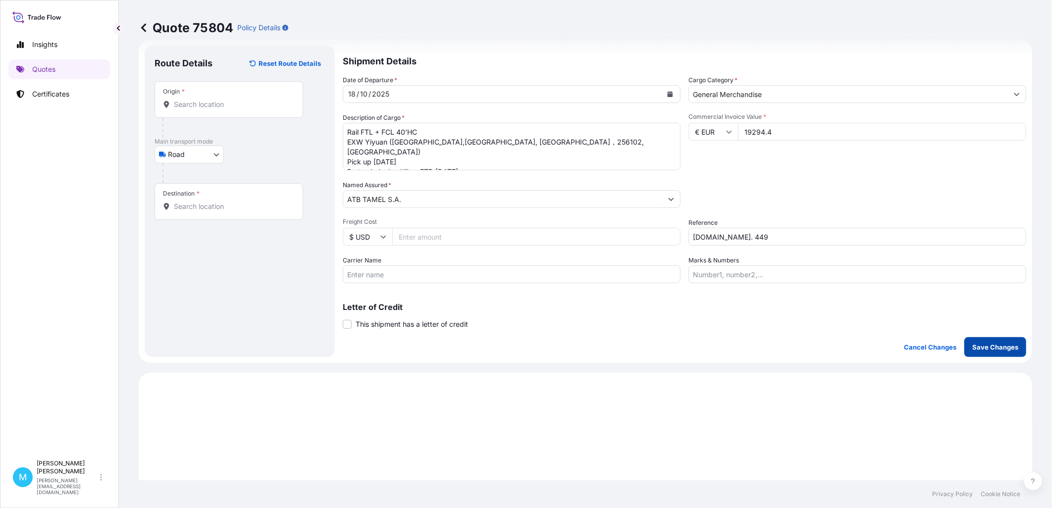
click at [986, 347] on p "Save Changes" at bounding box center [995, 347] width 46 height 10
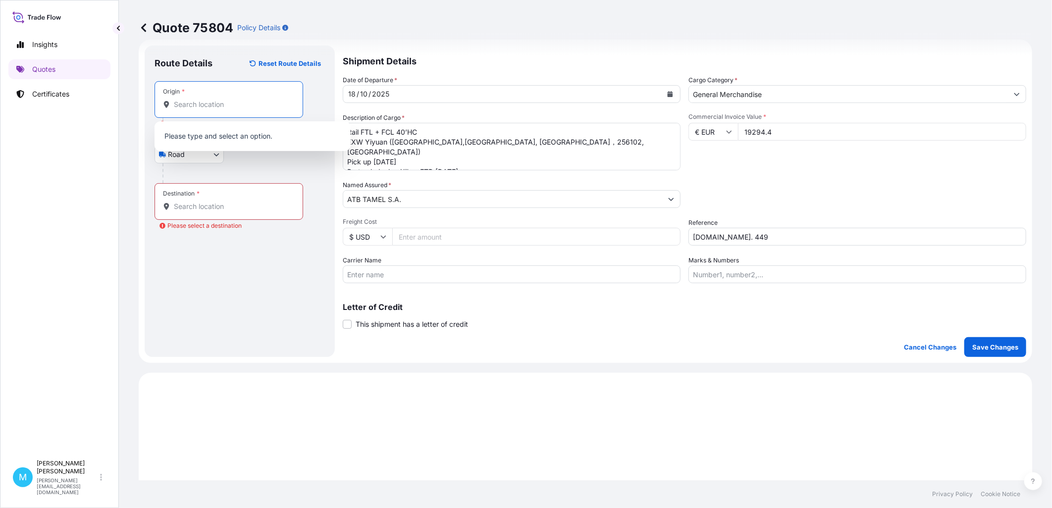
click at [201, 104] on input "Origin * Please select an origin" at bounding box center [232, 105] width 117 height 10
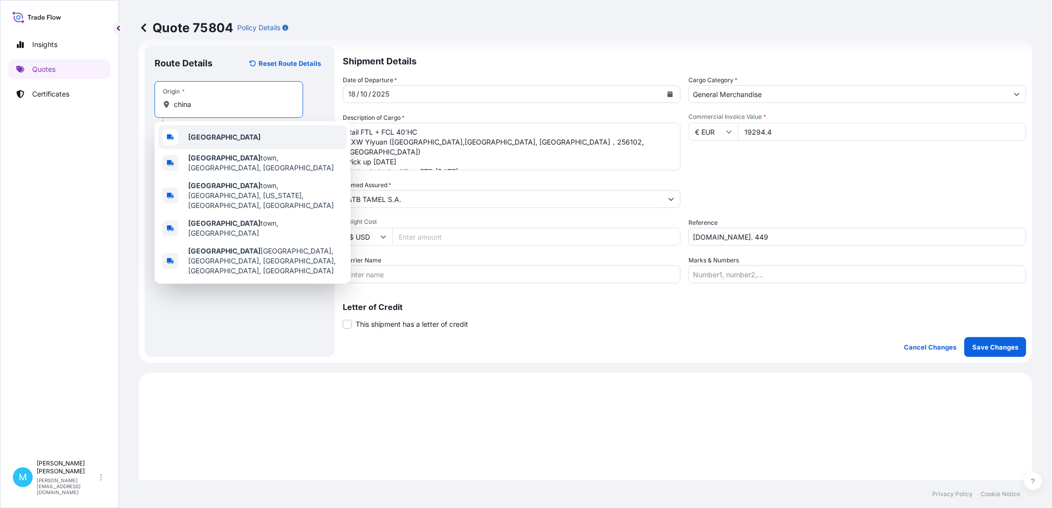
click at [213, 132] on div "[GEOGRAPHIC_DATA]" at bounding box center [252, 137] width 188 height 24
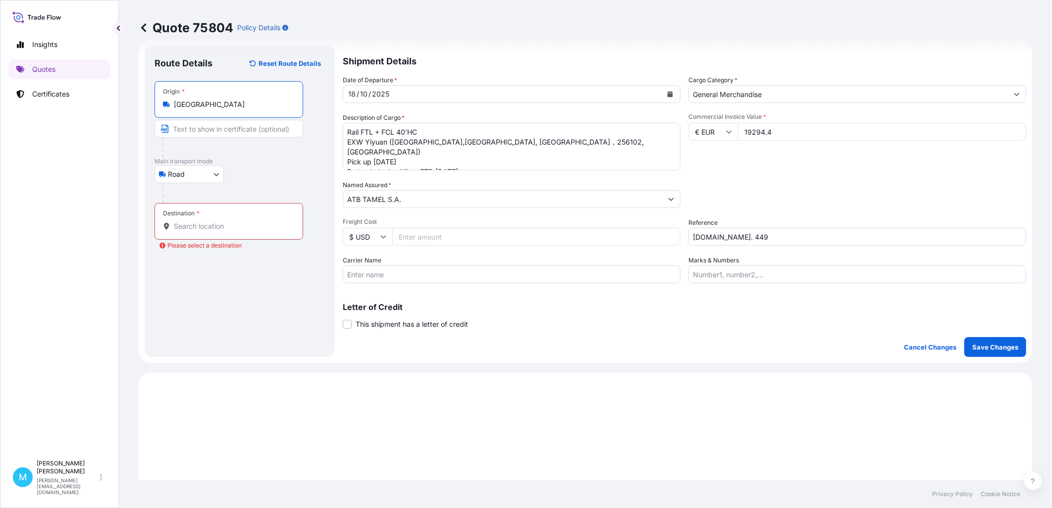
type input "[GEOGRAPHIC_DATA]"
click at [189, 228] on input "Destination * Please select a destination" at bounding box center [232, 226] width 117 height 10
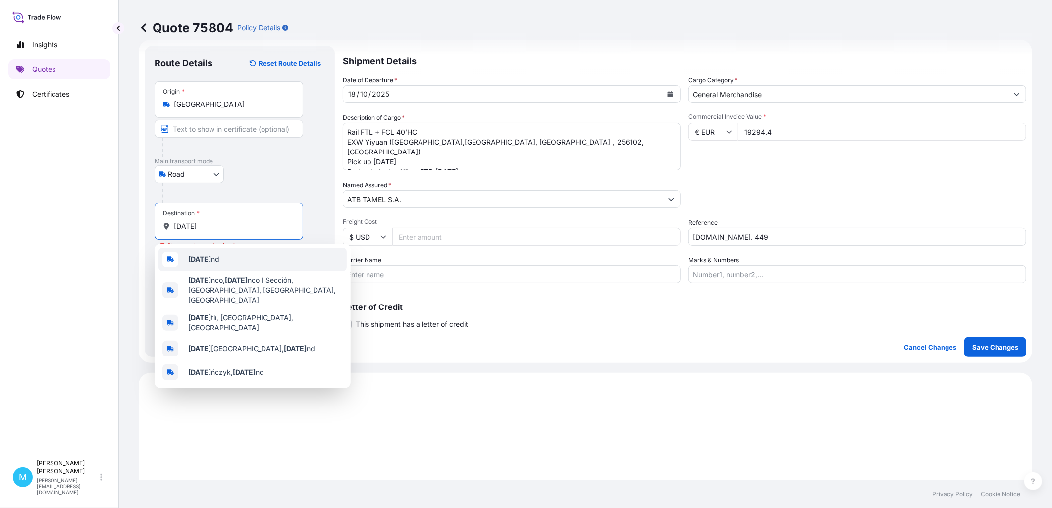
click at [214, 255] on div "[DATE] nd" at bounding box center [252, 260] width 188 height 24
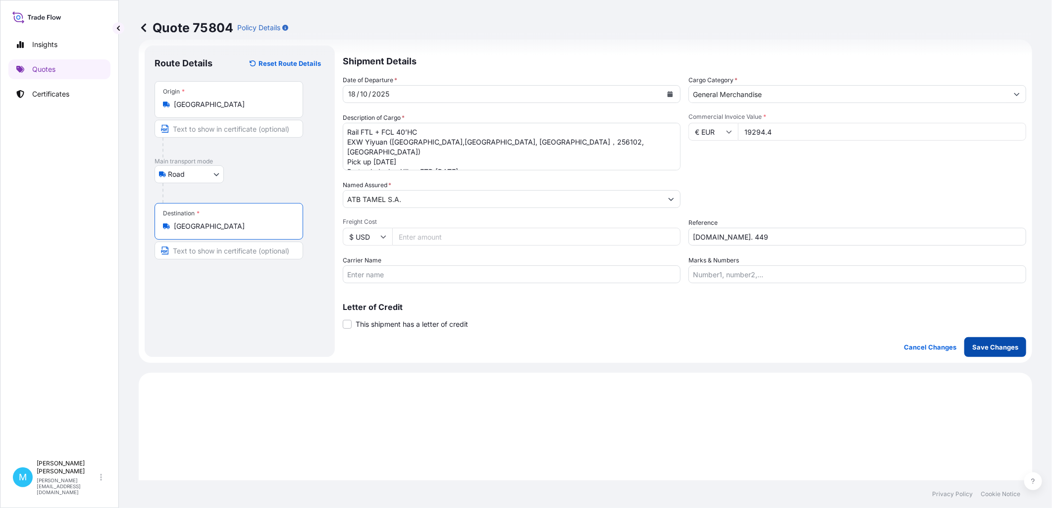
type input "[GEOGRAPHIC_DATA]"
click at [998, 348] on p "Save Changes" at bounding box center [995, 347] width 46 height 10
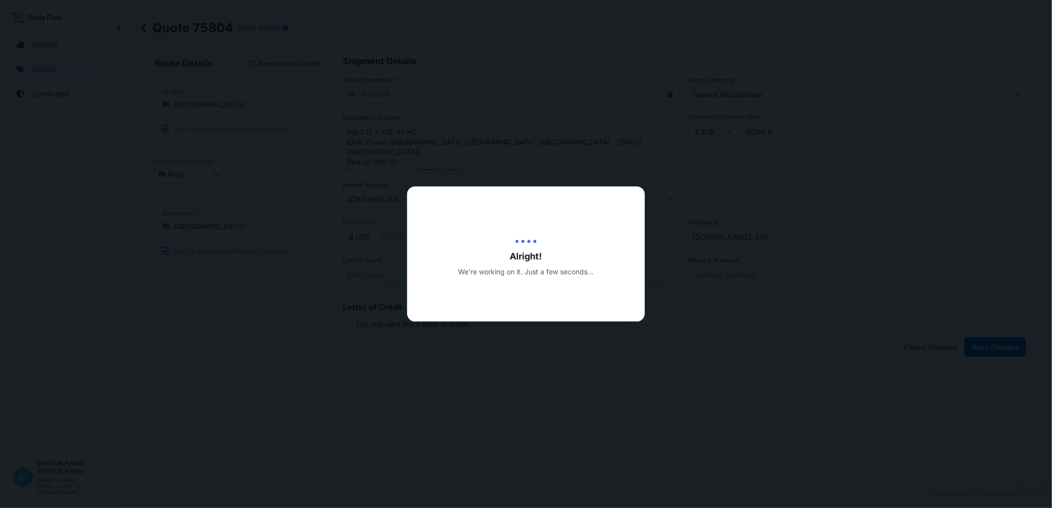
type input "[DATE]"
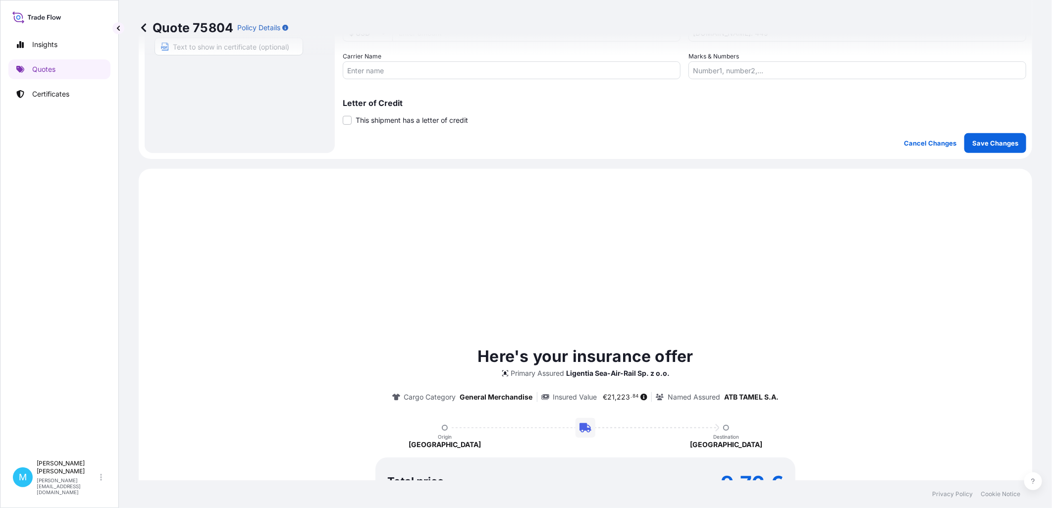
scroll to position [339, 0]
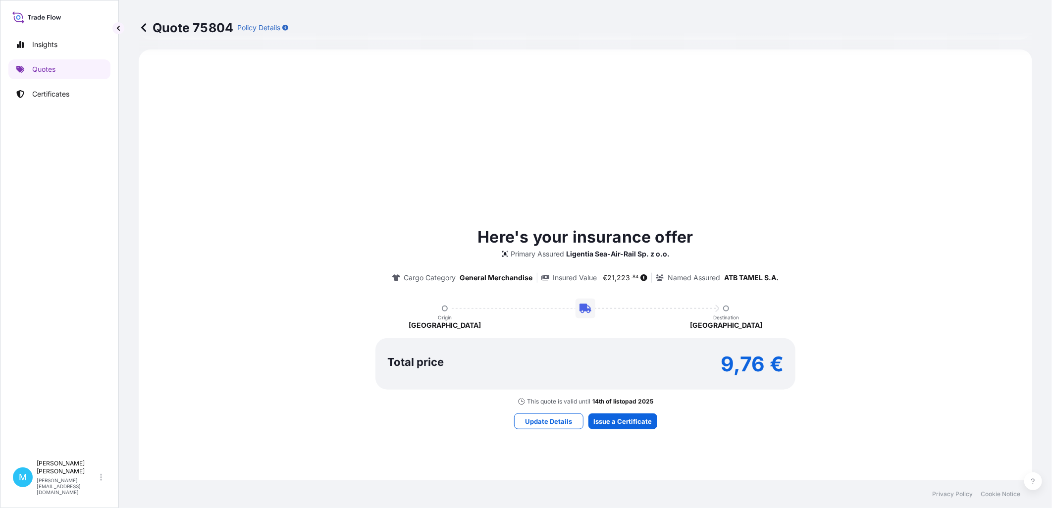
select select "Road"
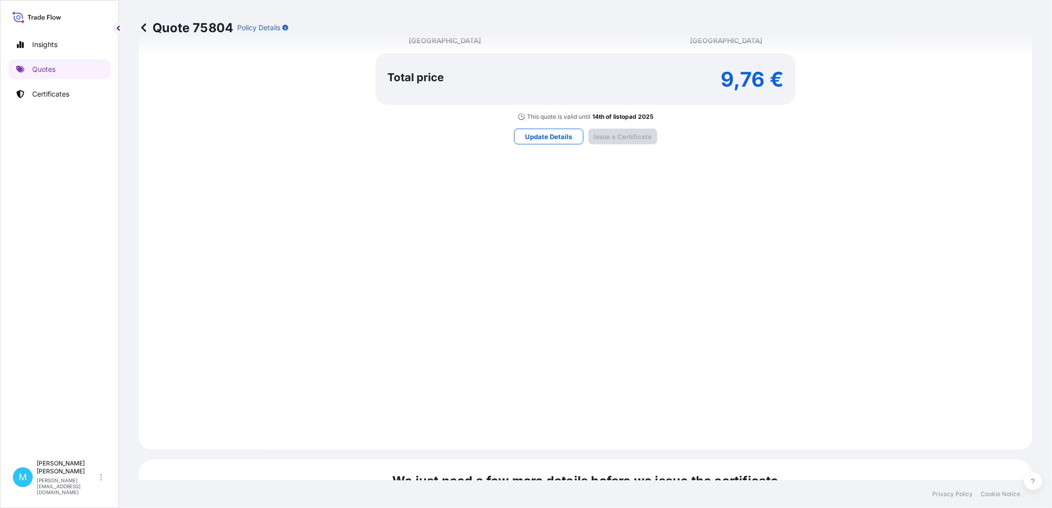
scroll to position [981, 0]
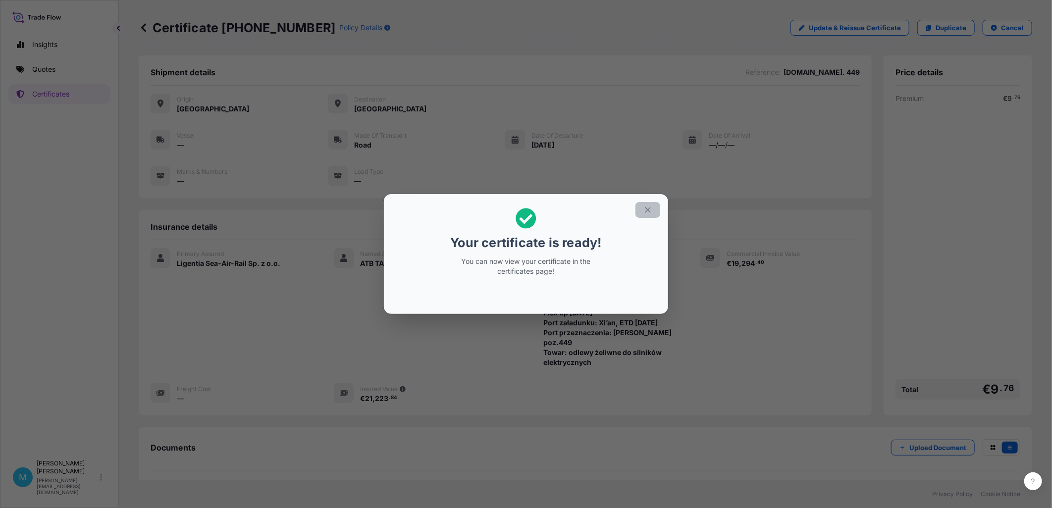
click at [646, 207] on icon "button" at bounding box center [647, 209] width 9 height 9
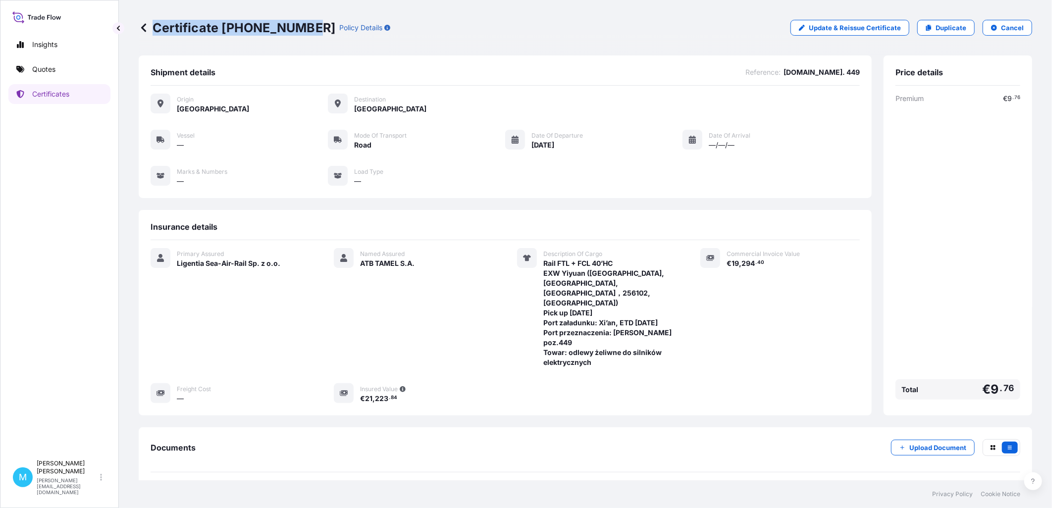
drag, startPoint x: 307, startPoint y: 25, endPoint x: 137, endPoint y: 25, distance: 169.8
click at [137, 25] on div "Certificate [PHONE_NUMBER] Policy Details Update & Reissue Certificate Duplicat…" at bounding box center [585, 240] width 933 height 480
copy p "Certificate [PHONE_NUMBER]"
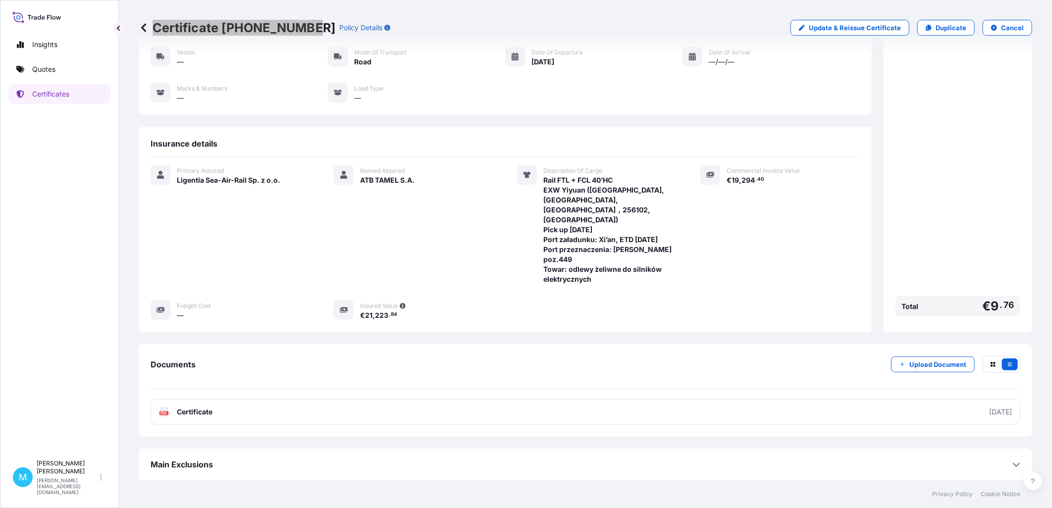
scroll to position [84, 0]
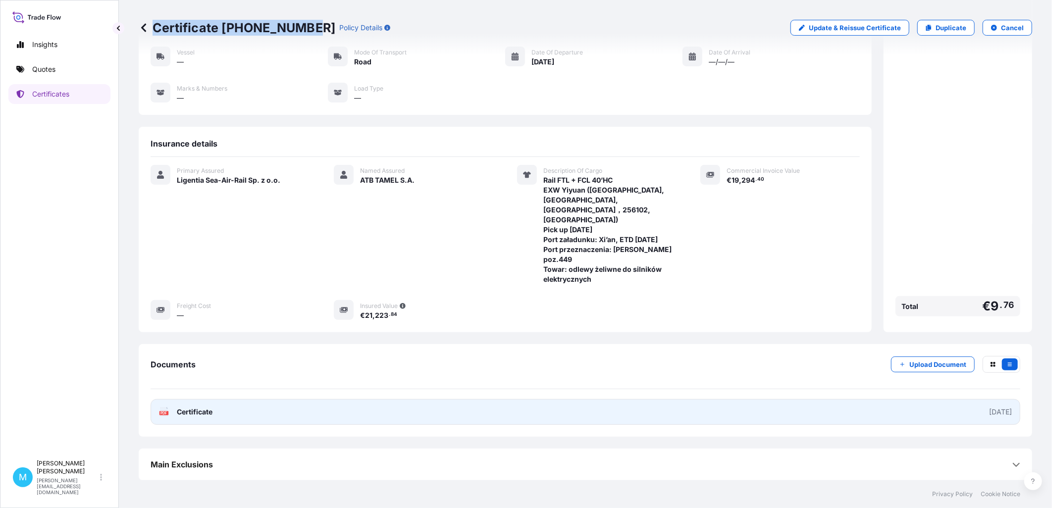
click at [532, 406] on link "PDF Certificate [DATE]" at bounding box center [585, 412] width 869 height 26
